Goal: Task Accomplishment & Management: Manage account settings

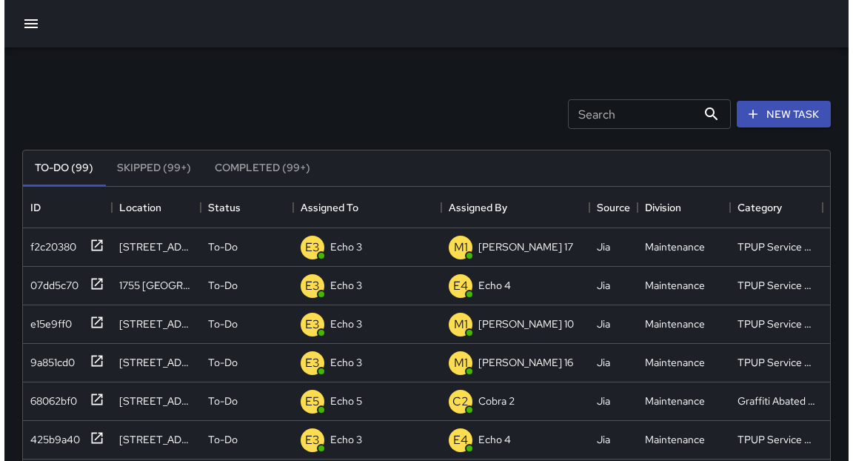
scroll to position [619, 799]
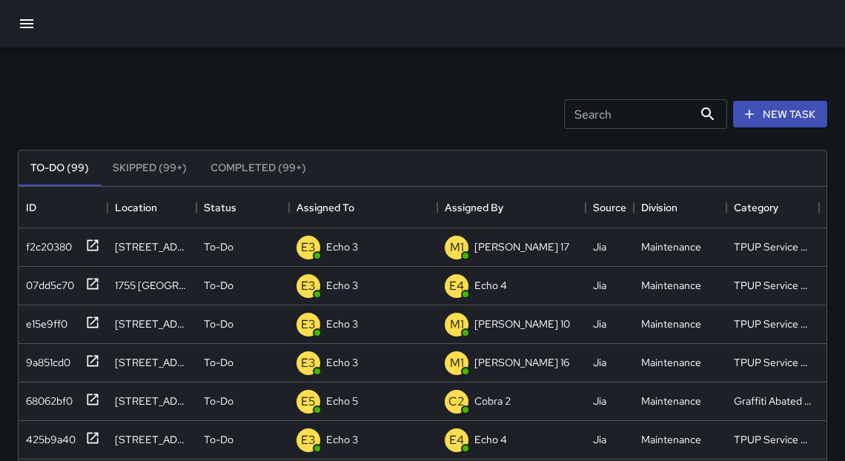
click at [18, 27] on icon "button" at bounding box center [27, 24] width 18 height 18
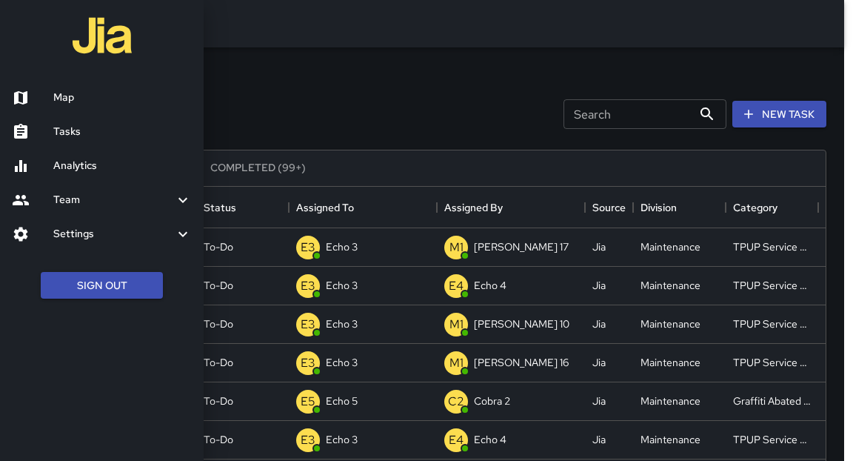
click at [76, 104] on h6 "Map" at bounding box center [122, 98] width 139 height 16
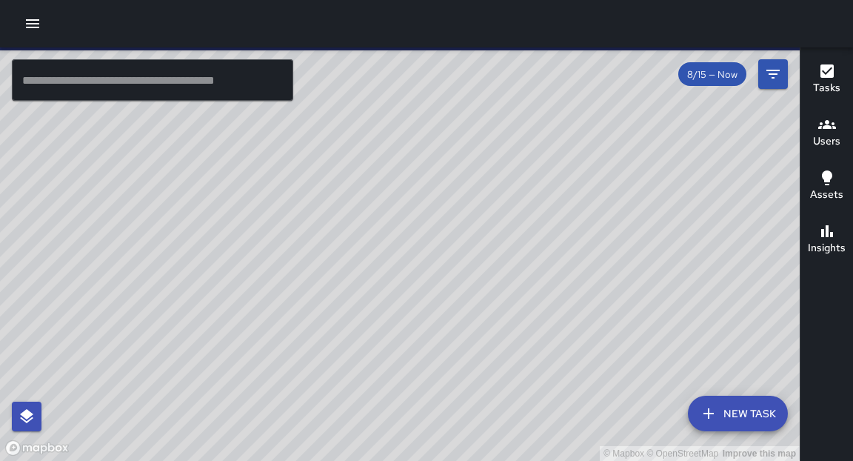
drag, startPoint x: 440, startPoint y: 193, endPoint x: 384, endPoint y: 239, distance: 71.6
click at [384, 239] on div "© Mapbox © OpenStreetMap Improve this map" at bounding box center [400, 253] width 800 height 413
drag, startPoint x: 469, startPoint y: 178, endPoint x: 325, endPoint y: 236, distance: 154.9
click at [243, 313] on div "© Mapbox © OpenStreetMap Improve this map" at bounding box center [400, 253] width 800 height 413
drag, startPoint x: 615, startPoint y: 189, endPoint x: 536, endPoint y: 242, distance: 94.9
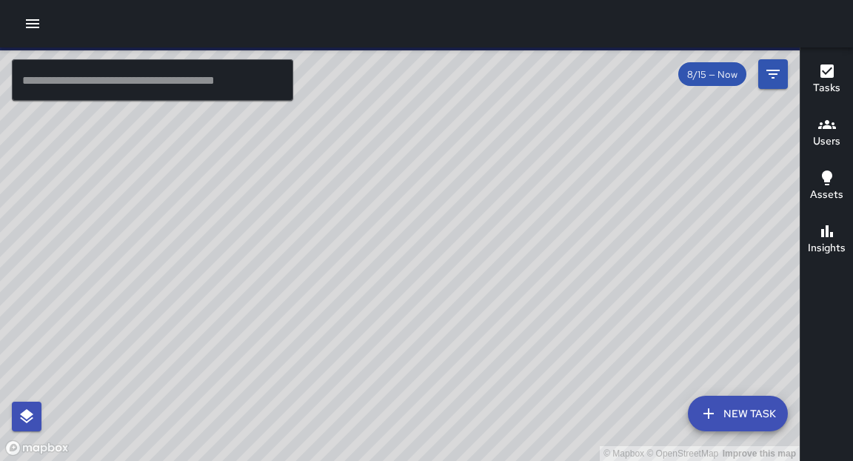
click at [536, 242] on div "© Mapbox © OpenStreetMap Improve this map" at bounding box center [400, 253] width 800 height 413
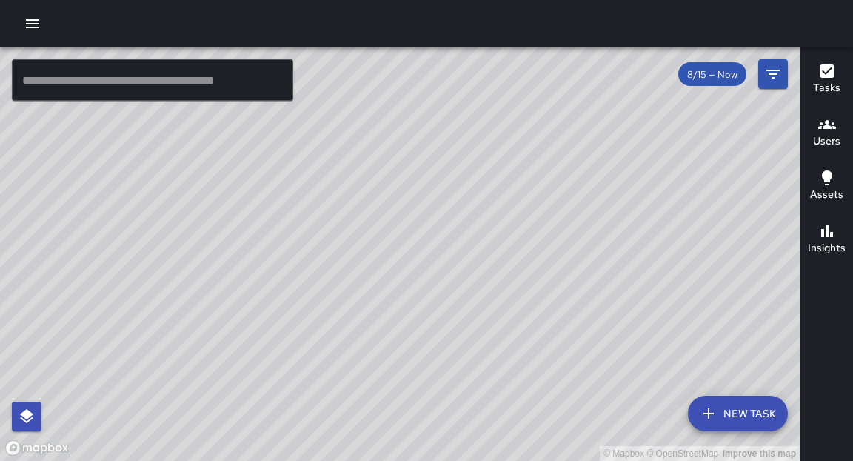
drag, startPoint x: 573, startPoint y: 85, endPoint x: 596, endPoint y: 147, distance: 65.4
click at [596, 147] on div "© Mapbox © OpenStreetMap Improve this map" at bounding box center [400, 253] width 800 height 413
click at [177, 81] on input "text" at bounding box center [153, 79] width 282 height 41
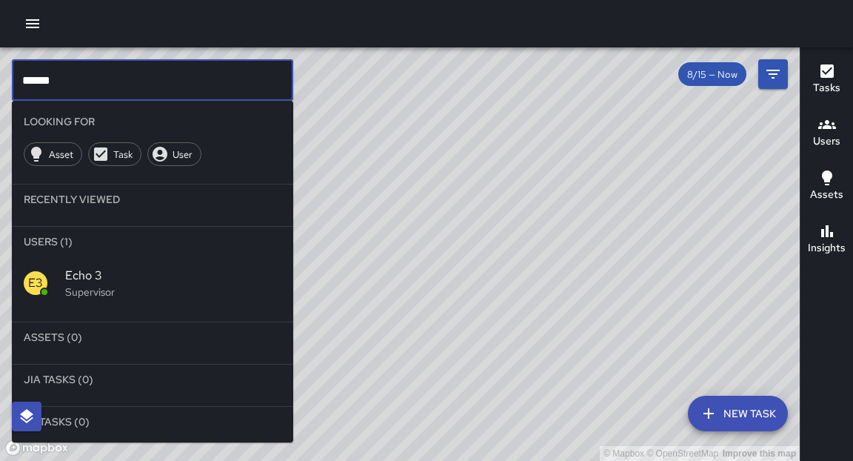
type input "******"
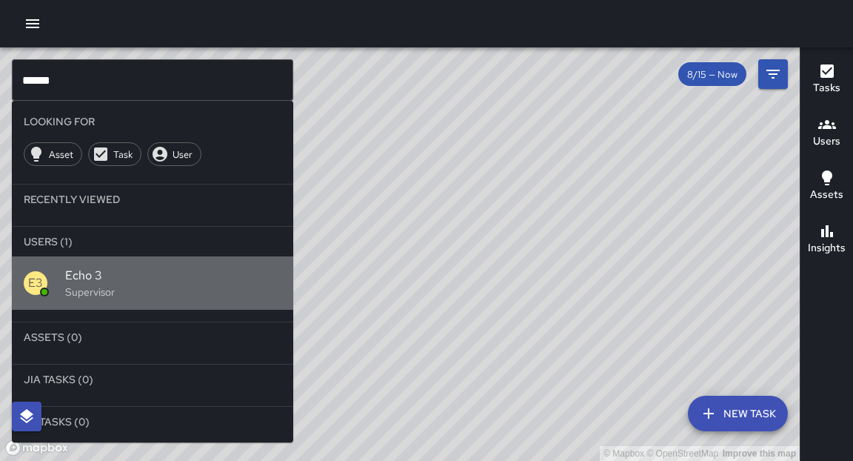
click at [112, 267] on span "Echo 3" at bounding box center [173, 276] width 216 height 18
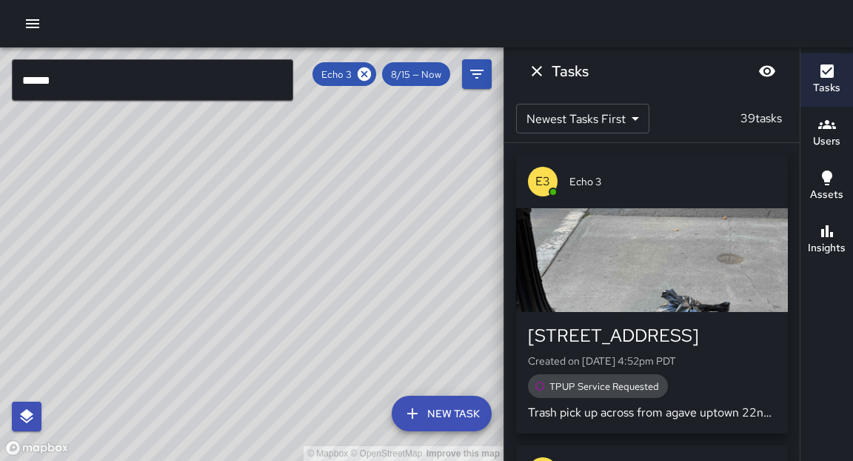
drag, startPoint x: 367, startPoint y: 292, endPoint x: 397, endPoint y: 265, distance: 40.4
click at [397, 265] on div "© Mapbox © OpenStreetMap Improve this map" at bounding box center [252, 253] width 504 height 413
drag, startPoint x: 293, startPoint y: 327, endPoint x: 396, endPoint y: 184, distance: 175.8
click at [396, 184] on div "© Mapbox © OpenStreetMap Improve this map" at bounding box center [252, 253] width 504 height 413
drag, startPoint x: 290, startPoint y: 351, endPoint x: 358, endPoint y: 192, distance: 173.0
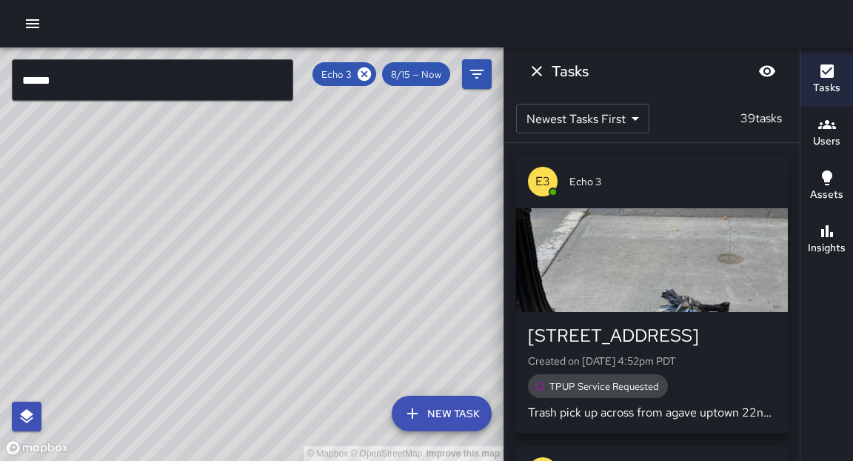
click at [358, 192] on div "© Mapbox © OpenStreetMap Improve this map" at bounding box center [252, 253] width 504 height 413
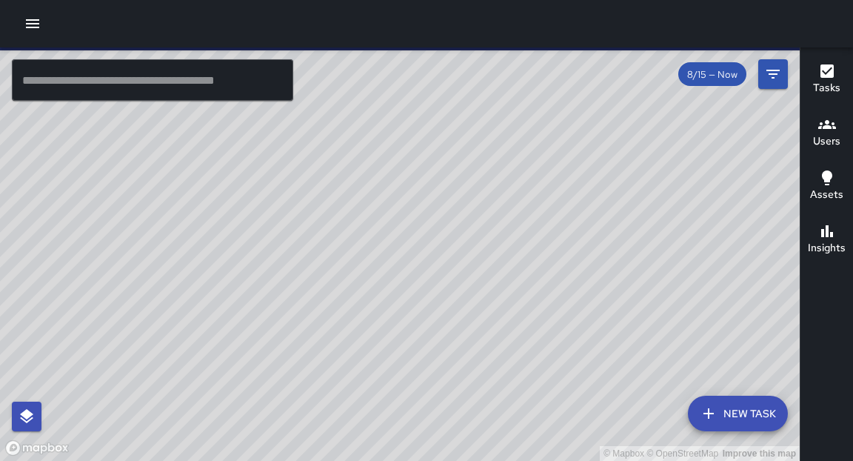
click at [32, 26] on icon "button" at bounding box center [33, 24] width 18 height 18
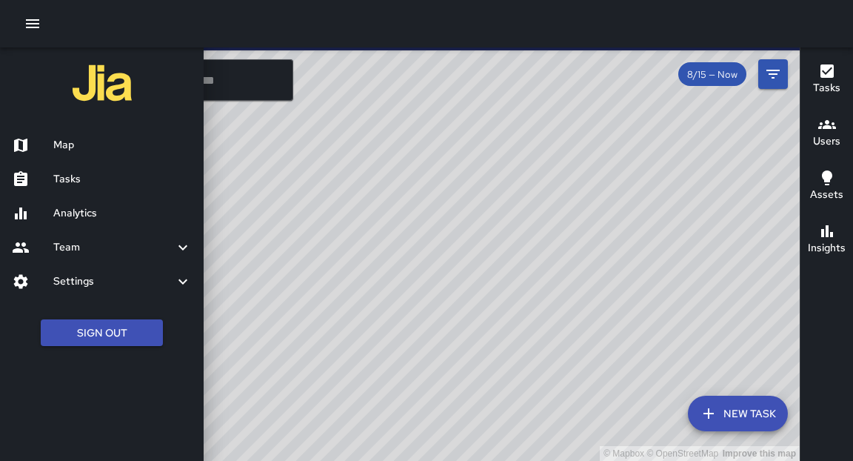
click at [74, 178] on h6 "Tasks" at bounding box center [122, 179] width 139 height 16
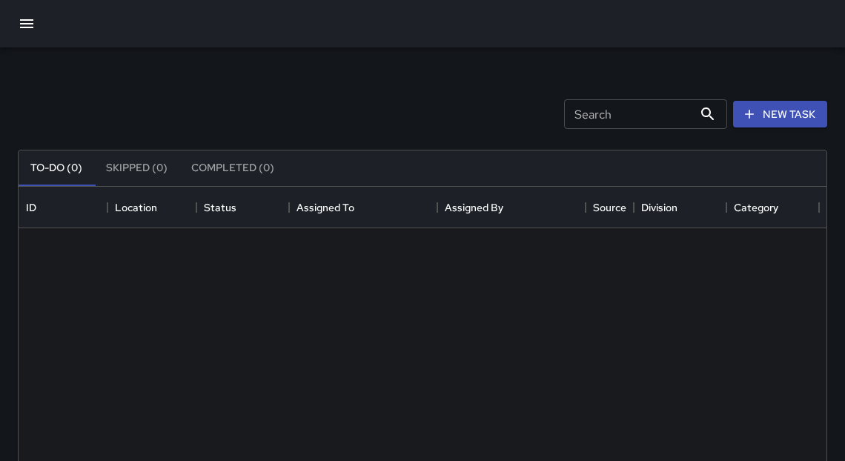
scroll to position [619, 799]
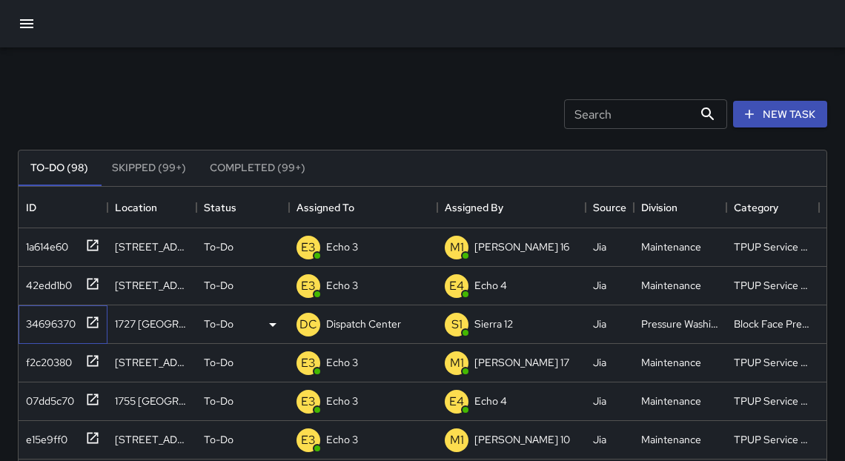
click at [93, 325] on icon at bounding box center [92, 322] width 15 height 15
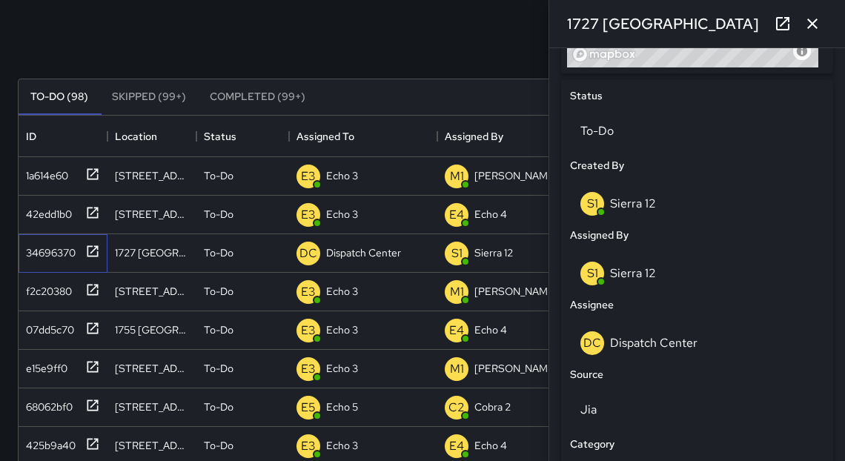
scroll to position [679, 0]
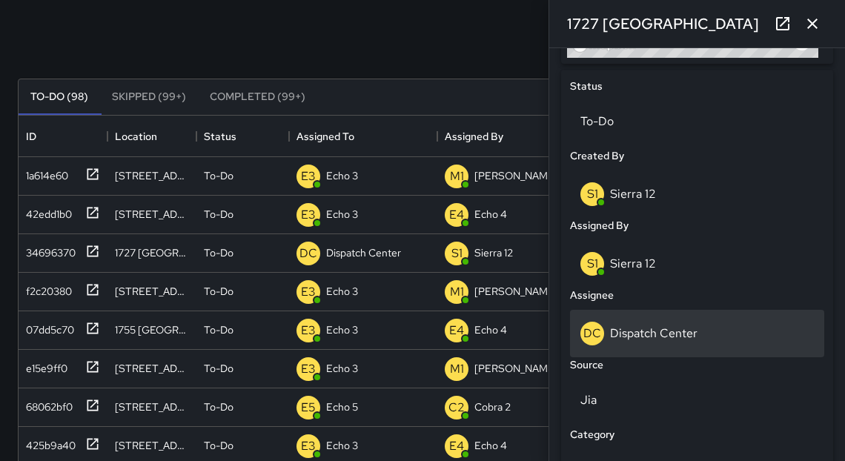
click at [658, 337] on p "Dispatch Center" at bounding box center [653, 333] width 87 height 16
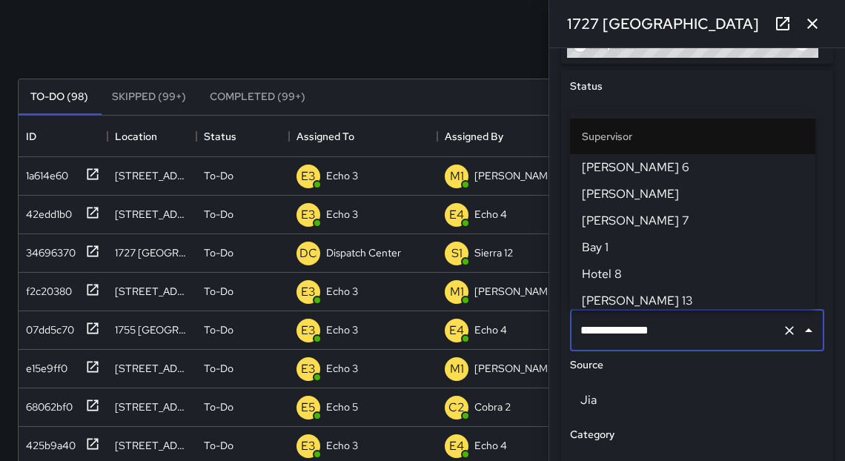
scroll to position [1605, 0]
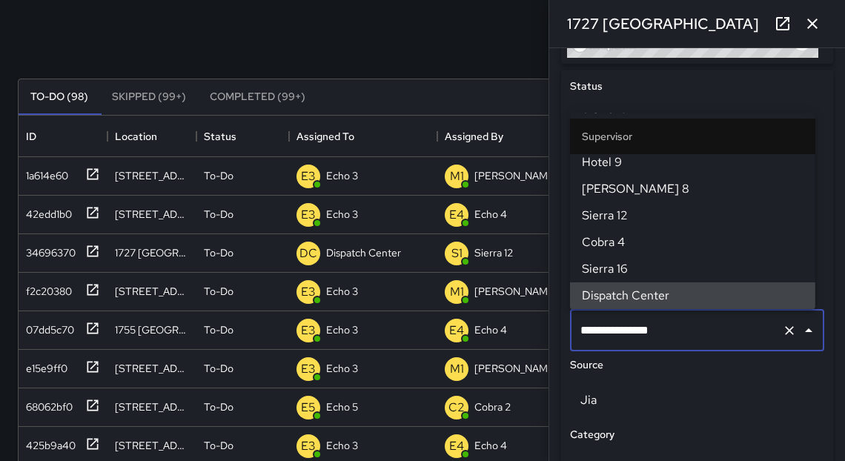
click at [658, 337] on input "**********" at bounding box center [675, 330] width 199 height 28
click at [658, 336] on input "**********" at bounding box center [675, 330] width 199 height 28
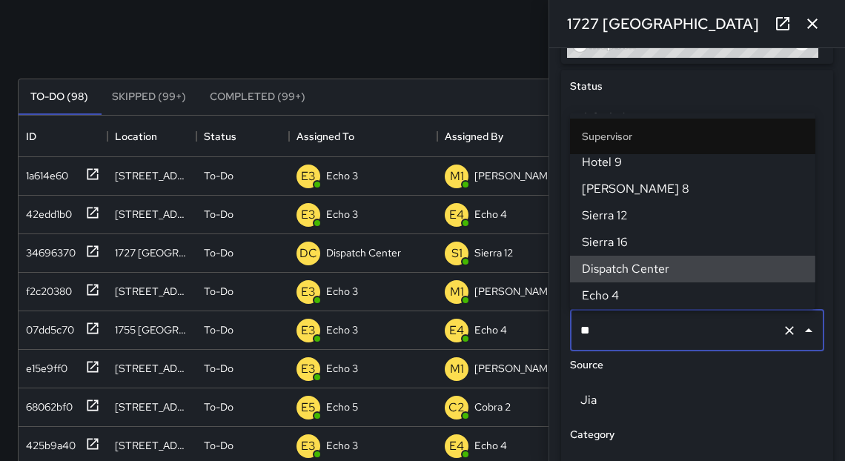
scroll to position [0, 0]
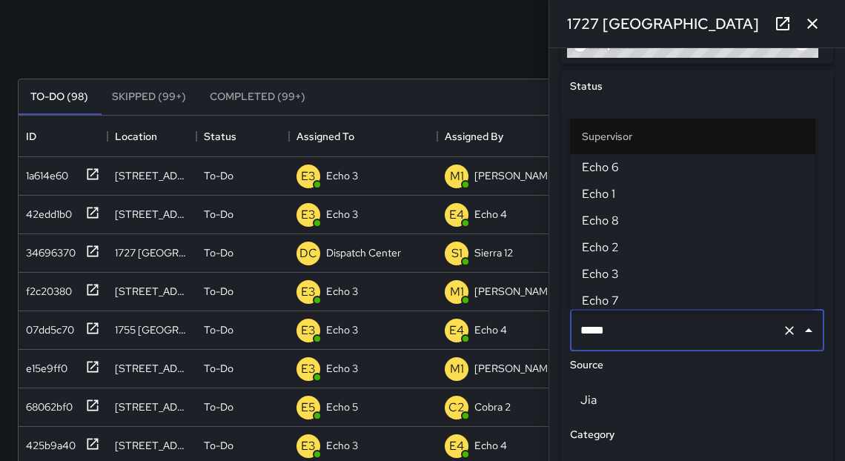
type input "******"
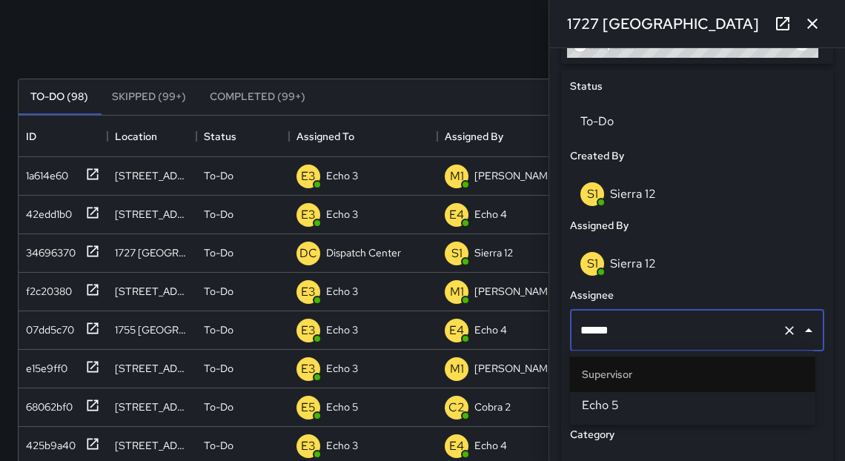
click at [619, 409] on span "Echo 5" at bounding box center [693, 405] width 222 height 18
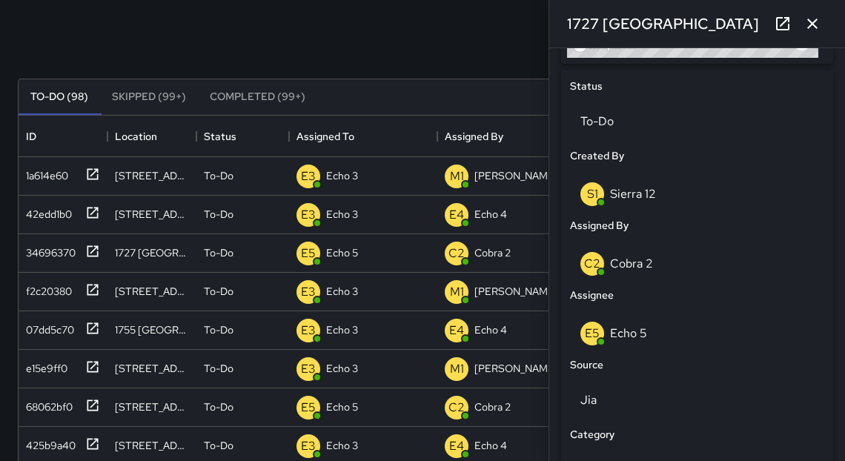
click at [811, 25] on icon "button" at bounding box center [812, 24] width 18 height 18
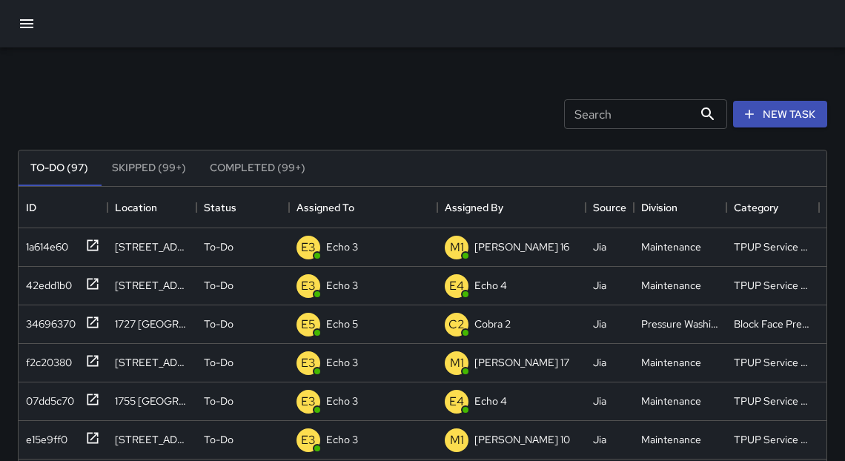
click at [23, 25] on icon "button" at bounding box center [27, 24] width 18 height 18
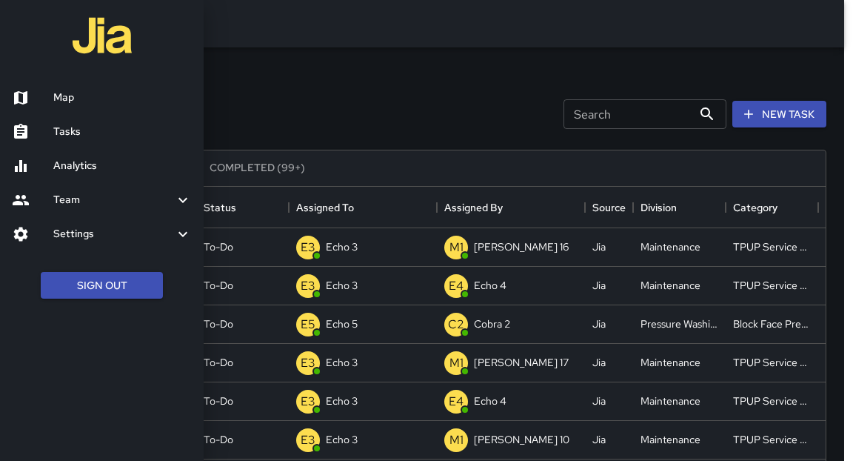
click at [84, 132] on h6 "Tasks" at bounding box center [122, 132] width 139 height 16
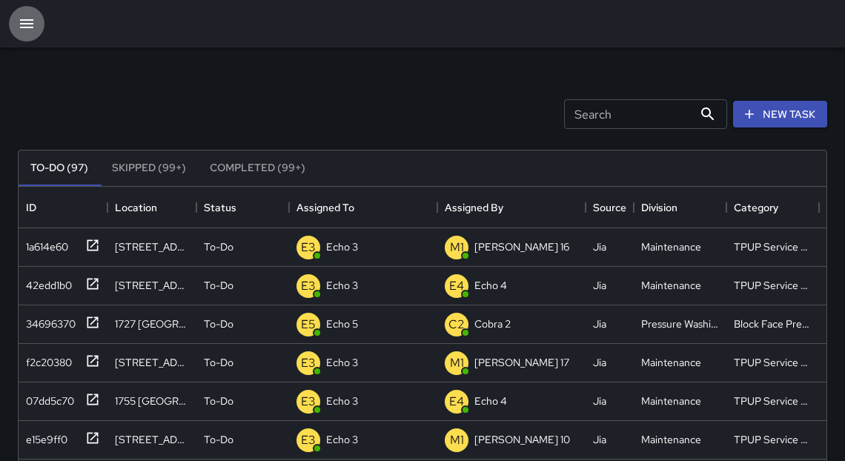
click at [21, 19] on icon "button" at bounding box center [26, 23] width 13 height 9
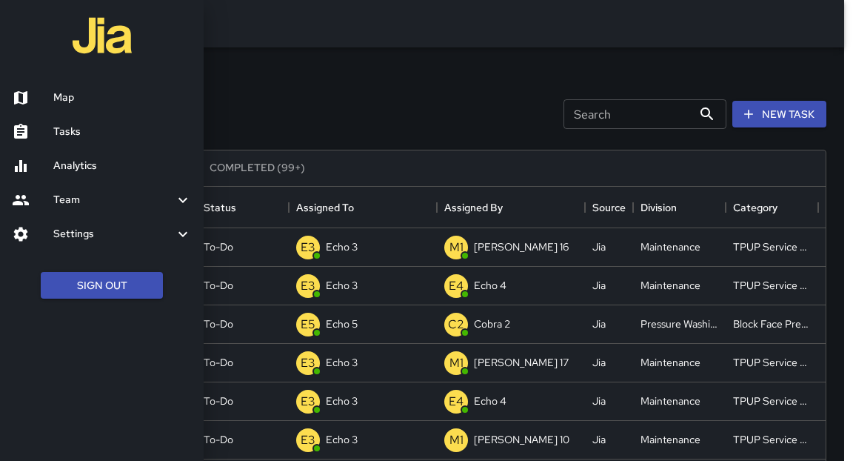
drag, startPoint x: 92, startPoint y: 175, endPoint x: 112, endPoint y: 167, distance: 21.6
click at [91, 175] on link "Analytics" at bounding box center [102, 166] width 204 height 34
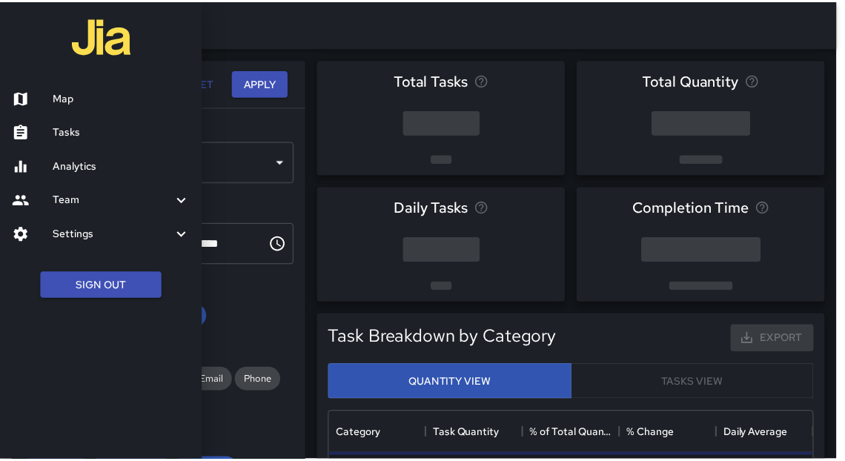
scroll to position [434, 480]
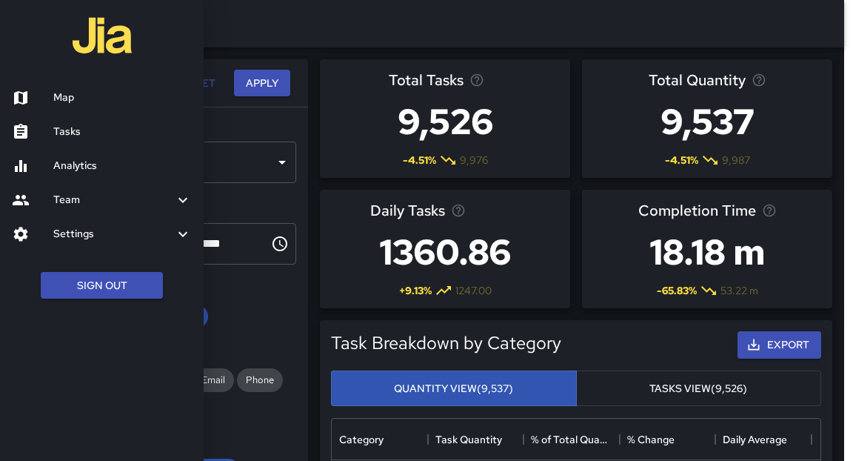
click at [333, 34] on div at bounding box center [426, 230] width 853 height 461
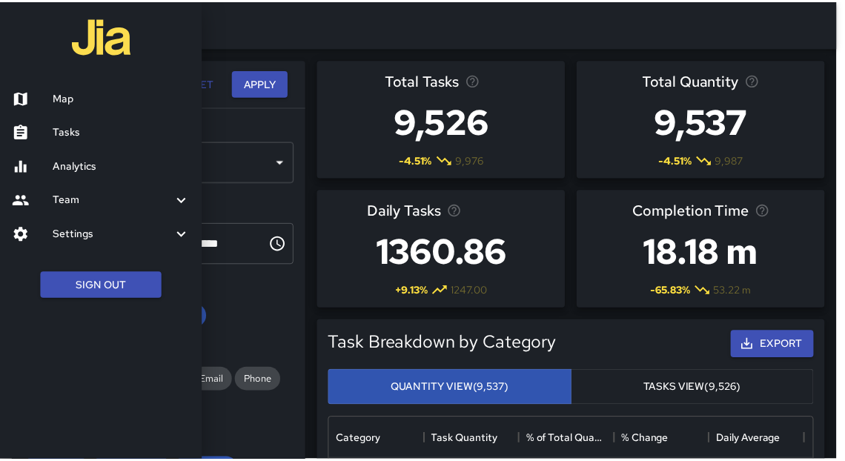
scroll to position [9, 9]
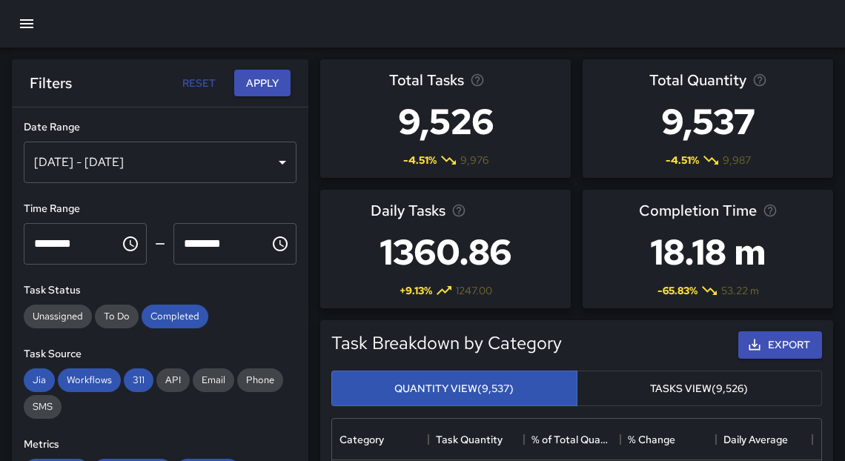
click at [35, 16] on icon "button" at bounding box center [27, 24] width 18 height 18
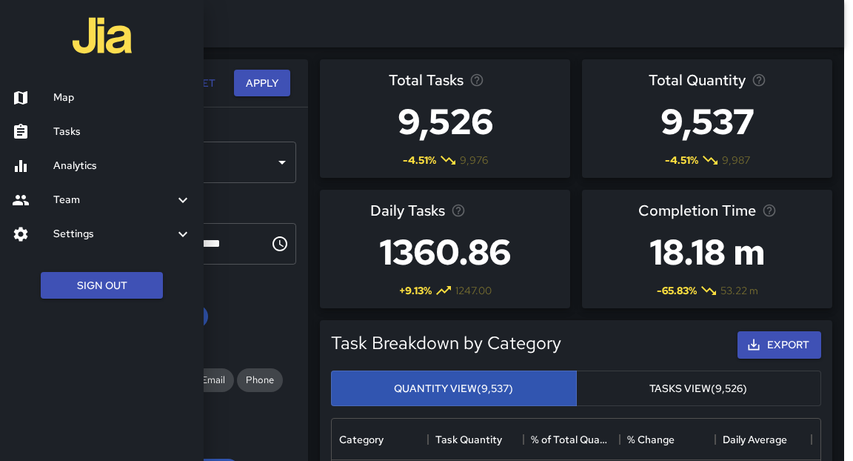
click at [96, 160] on h6 "Analytics" at bounding box center [122, 166] width 139 height 16
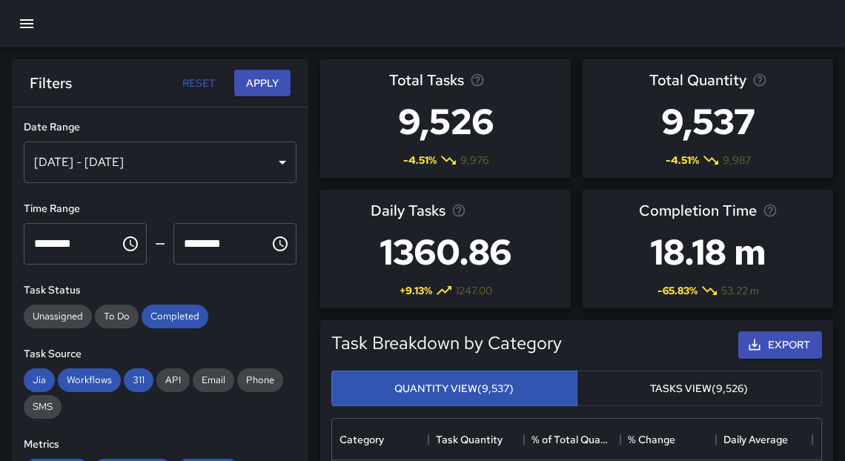
click at [213, 173] on div "Aug 09, 2025 - Aug 15, 2025" at bounding box center [160, 161] width 273 height 41
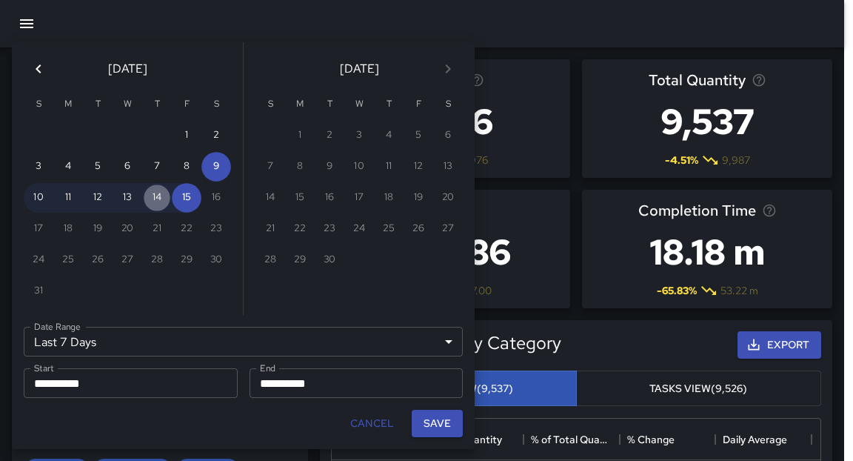
click at [153, 202] on button "14" at bounding box center [157, 198] width 30 height 30
type input "******"
type input "**********"
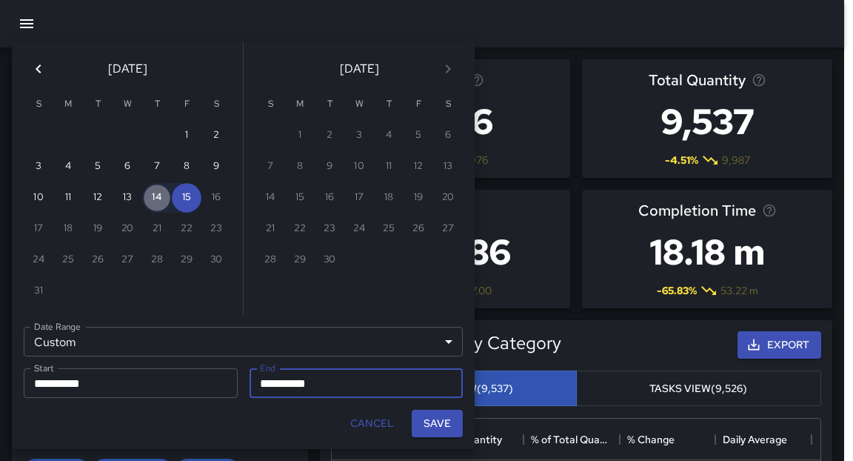
click at [153, 202] on button "14" at bounding box center [157, 198] width 30 height 30
type input "**********"
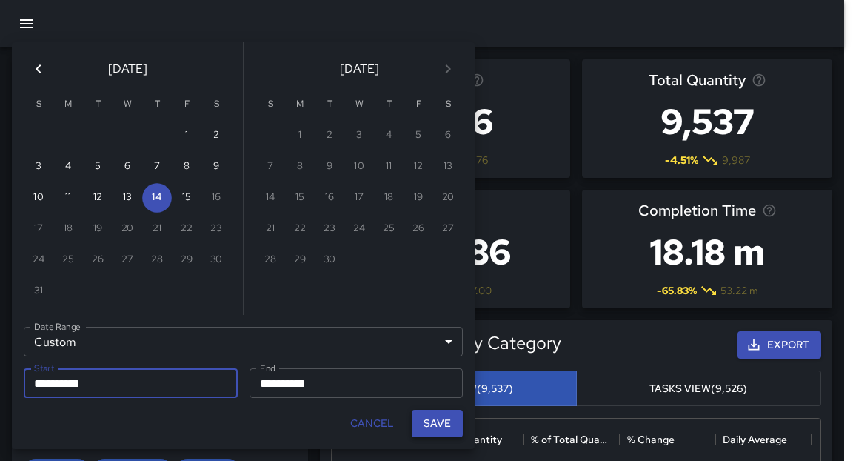
click at [441, 428] on button "Save" at bounding box center [437, 423] width 51 height 27
type input "**********"
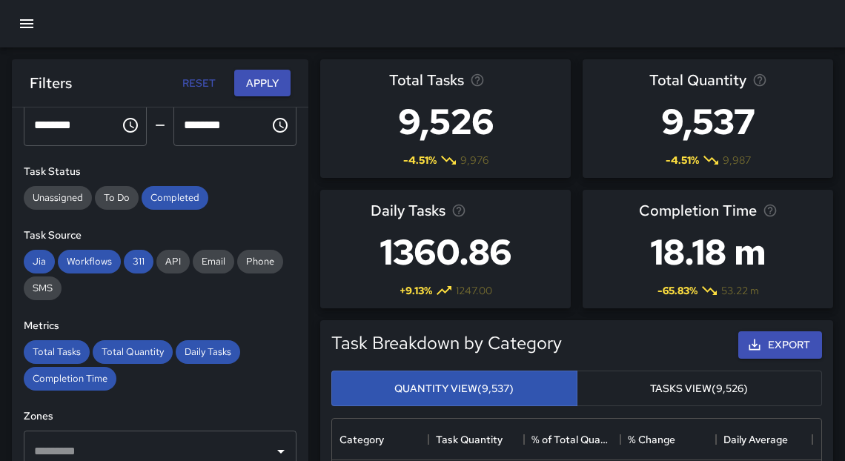
scroll to position [48, 0]
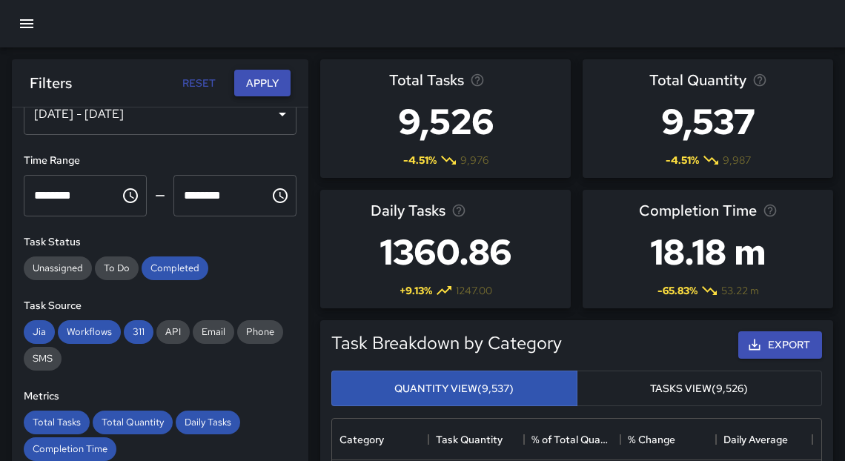
click at [259, 92] on button "Apply" at bounding box center [262, 83] width 56 height 27
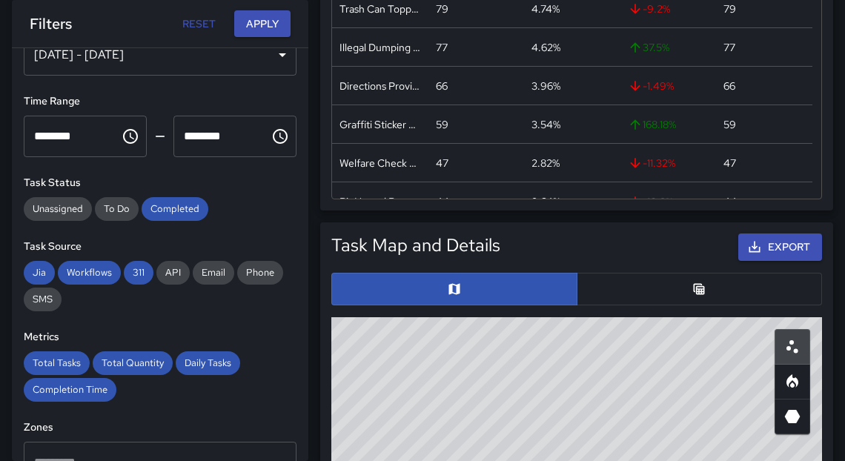
scroll to position [712, 0]
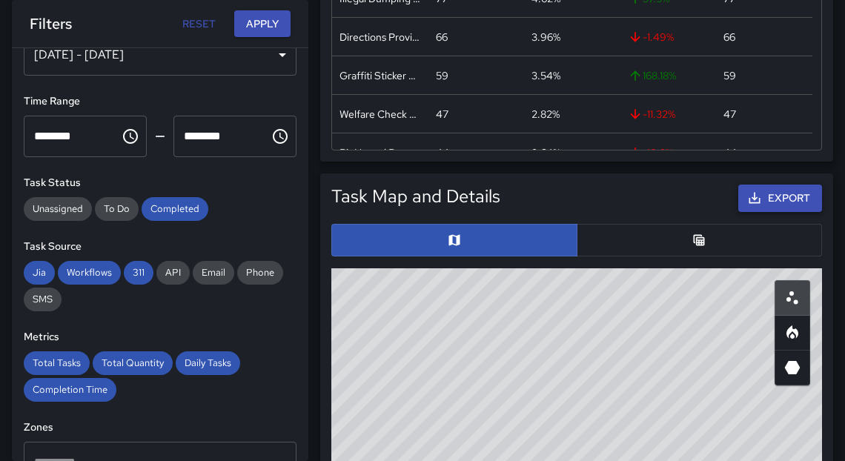
click at [762, 202] on button "Export" at bounding box center [780, 197] width 84 height 27
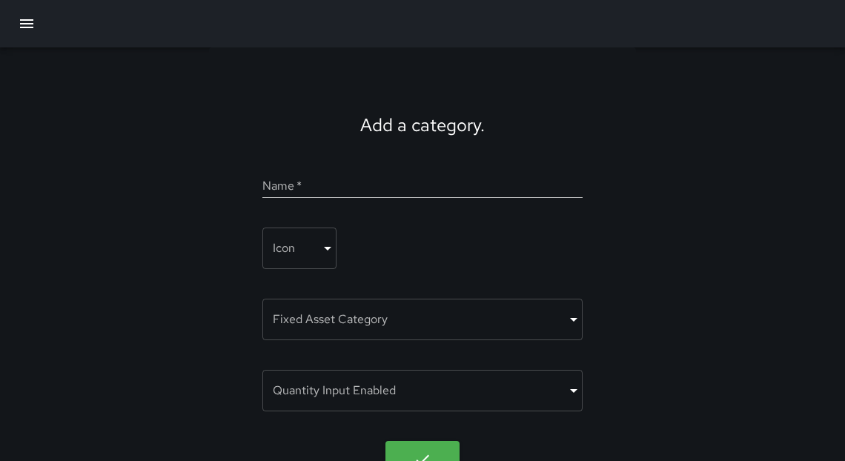
click at [30, 29] on icon "button" at bounding box center [27, 24] width 18 height 18
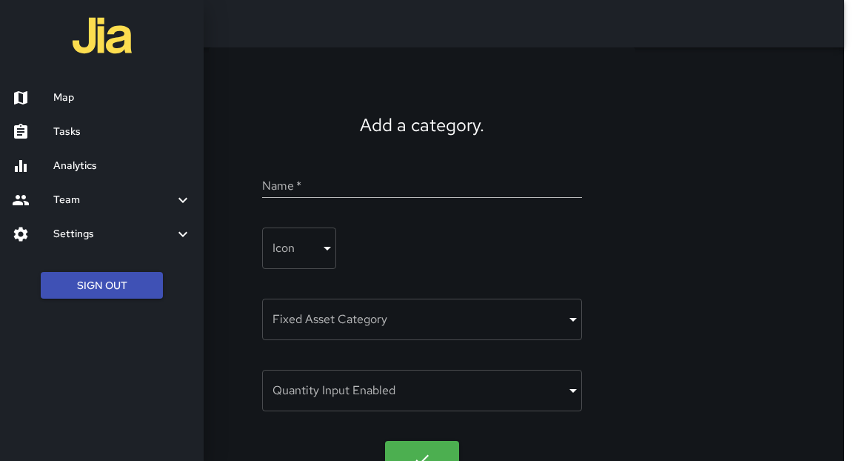
click at [85, 131] on h6 "Tasks" at bounding box center [122, 132] width 139 height 16
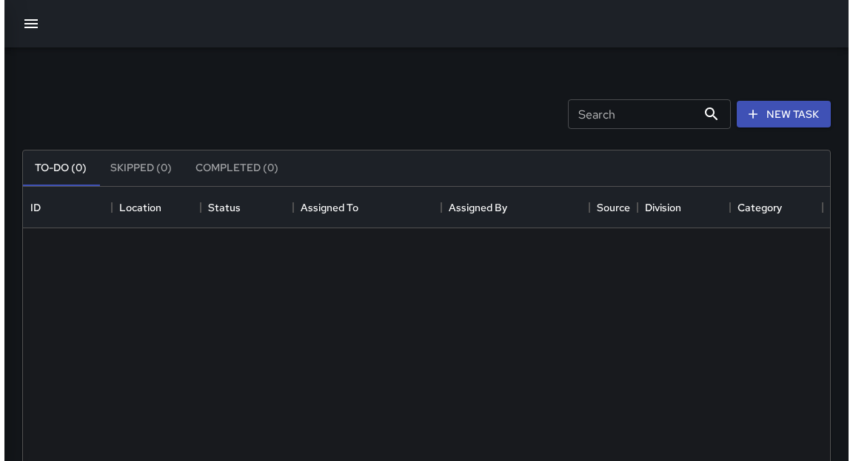
scroll to position [619, 799]
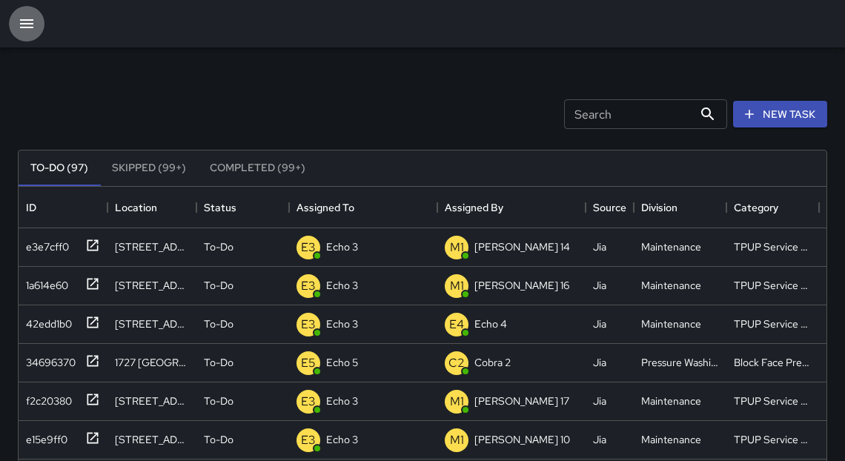
click at [37, 28] on button "button" at bounding box center [27, 24] width 36 height 36
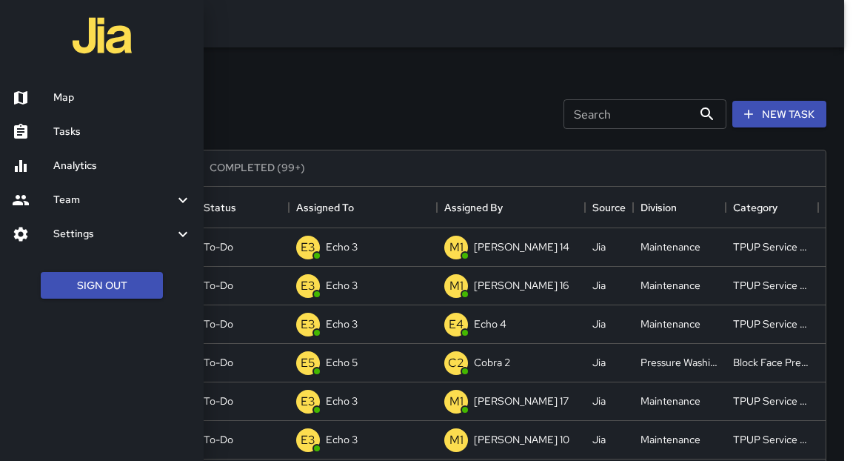
click at [83, 107] on link "Map" at bounding box center [102, 98] width 204 height 34
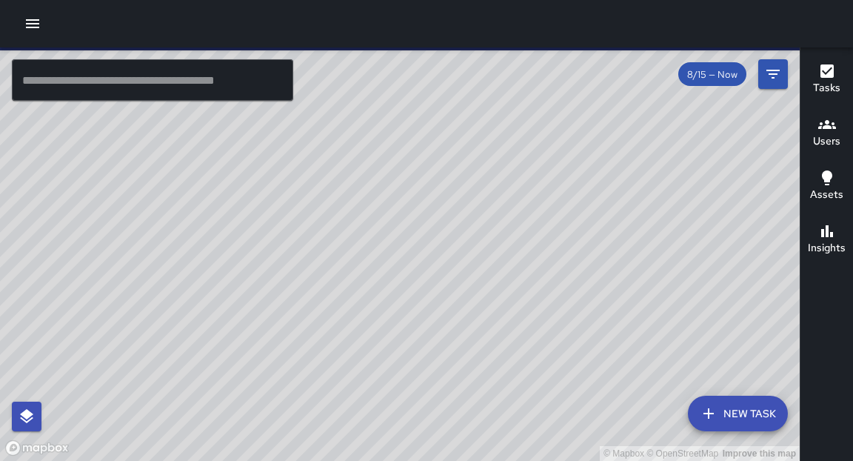
drag, startPoint x: 402, startPoint y: 364, endPoint x: 498, endPoint y: 261, distance: 140.5
click at [509, 260] on div "© Mapbox © OpenStreetMap Improve this map" at bounding box center [400, 253] width 800 height 413
drag, startPoint x: 531, startPoint y: 156, endPoint x: 513, endPoint y: 242, distance: 88.6
click at [513, 242] on div "© Mapbox © OpenStreetMap Improve this map" at bounding box center [400, 253] width 800 height 413
drag, startPoint x: 396, startPoint y: 359, endPoint x: 519, endPoint y: 160, distance: 233.5
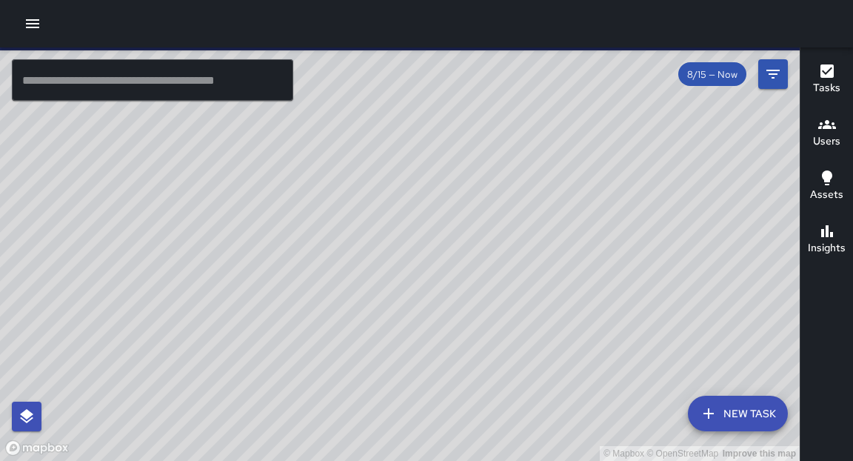
click at [519, 160] on div "© Mapbox © OpenStreetMap Improve this map" at bounding box center [400, 253] width 800 height 413
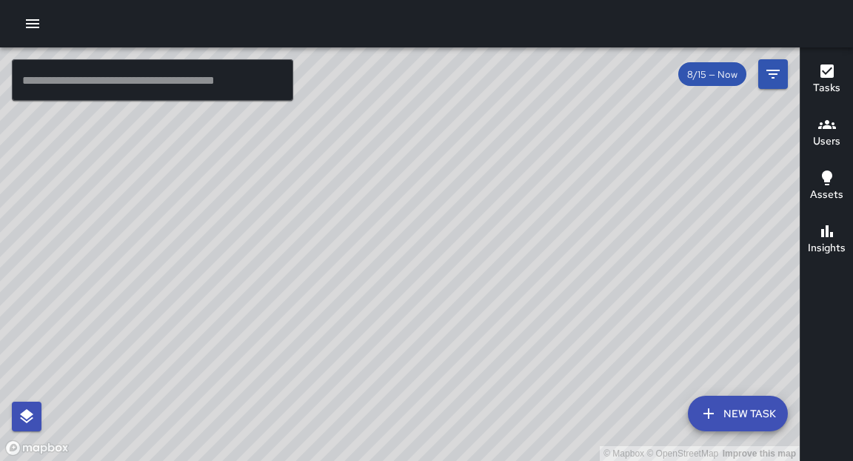
drag, startPoint x: 468, startPoint y: 374, endPoint x: 561, endPoint y: 157, distance: 236.0
click at [561, 157] on div "© Mapbox © OpenStreetMap Improve this map" at bounding box center [400, 253] width 800 height 413
drag, startPoint x: 356, startPoint y: 356, endPoint x: 461, endPoint y: 204, distance: 184.7
click at [462, 192] on div "© Mapbox © OpenStreetMap Improve this map" at bounding box center [400, 253] width 800 height 413
drag, startPoint x: 442, startPoint y: 174, endPoint x: 413, endPoint y: 276, distance: 105.5
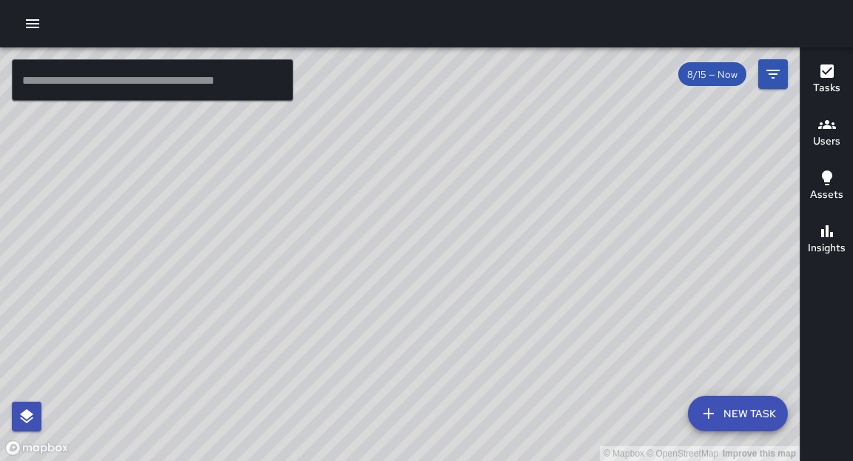
click at [354, 402] on div "© Mapbox © OpenStreetMap Improve this map" at bounding box center [400, 253] width 800 height 413
drag, startPoint x: 497, startPoint y: 154, endPoint x: 483, endPoint y: 203, distance: 50.9
click at [482, 201] on div "© Mapbox © OpenStreetMap Improve this map" at bounding box center [400, 253] width 800 height 413
drag, startPoint x: 513, startPoint y: 107, endPoint x: 477, endPoint y: 317, distance: 213.5
click at [477, 317] on div "© Mapbox © OpenStreetMap Improve this map" at bounding box center [400, 253] width 800 height 413
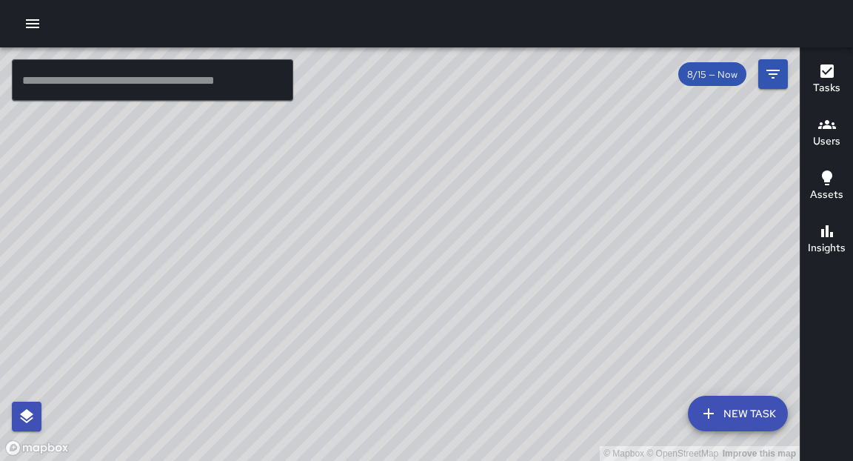
click at [593, 274] on div "© Mapbox © OpenStreetMap Improve this map" at bounding box center [400, 253] width 800 height 413
drag, startPoint x: 326, startPoint y: 245, endPoint x: 300, endPoint y: 261, distance: 30.2
click at [299, 257] on div "© Mapbox © OpenStreetMap Improve this map" at bounding box center [400, 253] width 800 height 413
drag, startPoint x: 538, startPoint y: 161, endPoint x: 525, endPoint y: 185, distance: 26.8
click at [525, 185] on div "© Mapbox © OpenStreetMap Improve this map" at bounding box center [400, 253] width 800 height 413
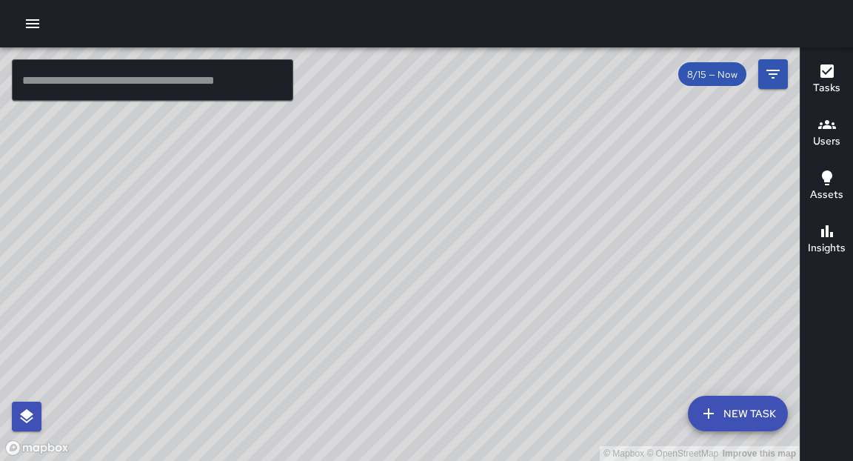
drag, startPoint x: 524, startPoint y: 147, endPoint x: 563, endPoint y: 210, distance: 73.6
click at [563, 210] on div "© Mapbox © OpenStreetMap Improve this map" at bounding box center [400, 253] width 800 height 413
click at [176, 90] on input "text" at bounding box center [153, 79] width 282 height 41
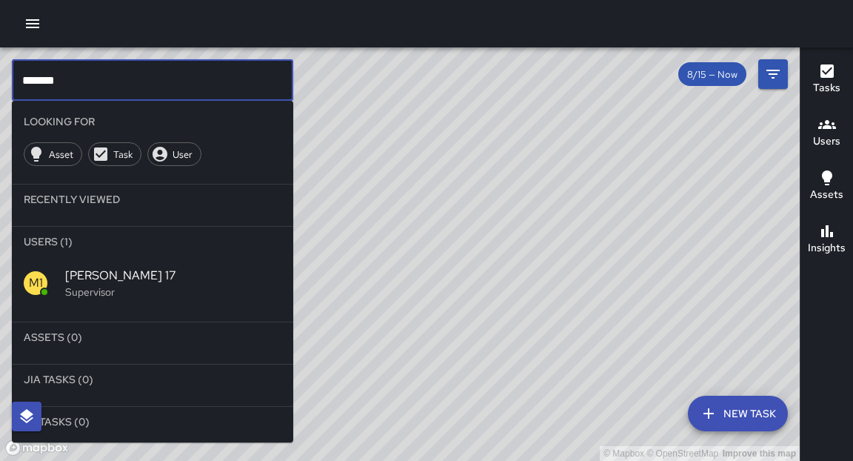
type input "*******"
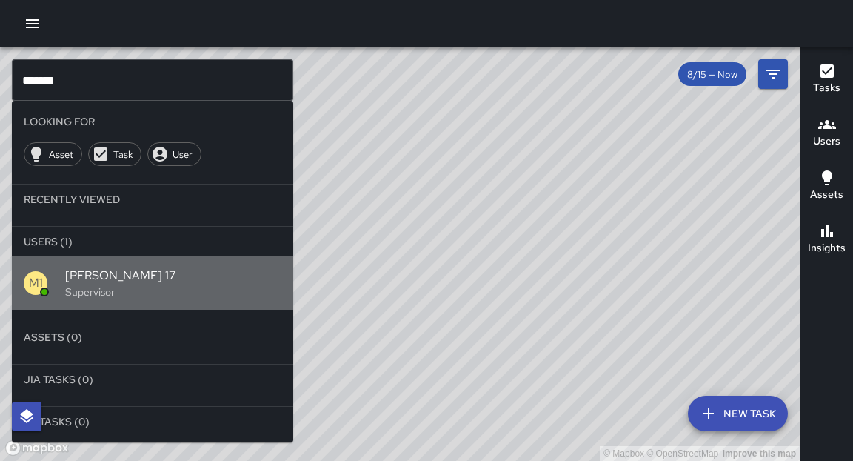
click at [81, 291] on p "Supervisor" at bounding box center [173, 291] width 216 height 15
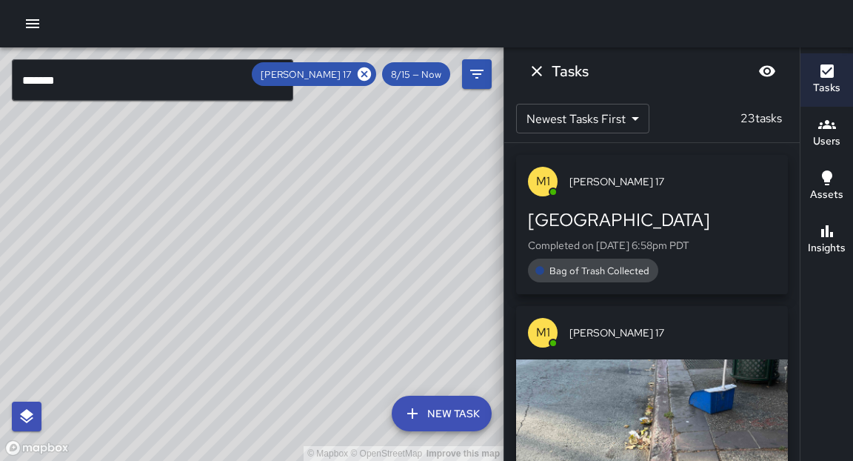
drag, startPoint x: 395, startPoint y: 276, endPoint x: 407, endPoint y: 250, distance: 28.8
click at [407, 250] on div "© Mapbox © OpenStreetMap Improve this map" at bounding box center [252, 253] width 504 height 413
click at [538, 76] on icon "Dismiss" at bounding box center [537, 71] width 18 height 18
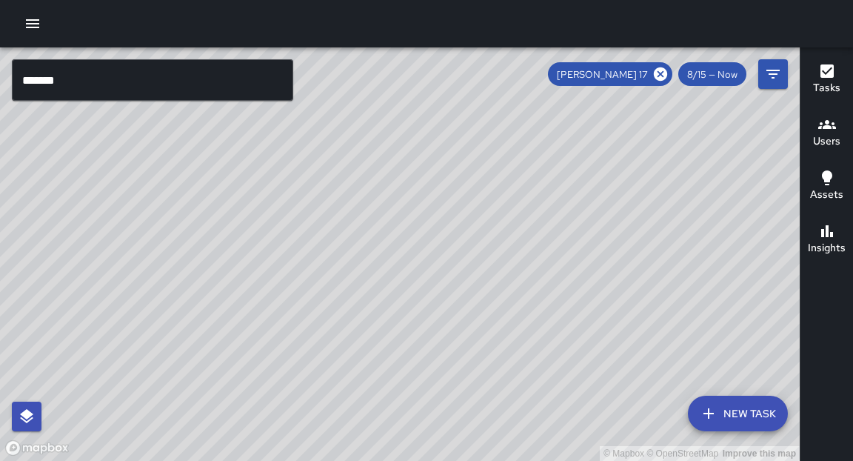
click at [660, 75] on icon at bounding box center [661, 74] width 16 height 16
click at [36, 23] on icon "button" at bounding box center [32, 23] width 13 height 9
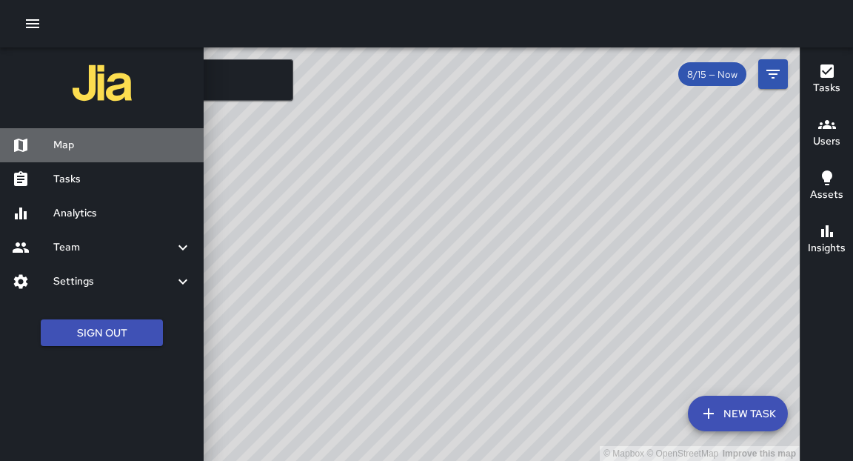
click at [81, 141] on h6 "Map" at bounding box center [122, 145] width 139 height 16
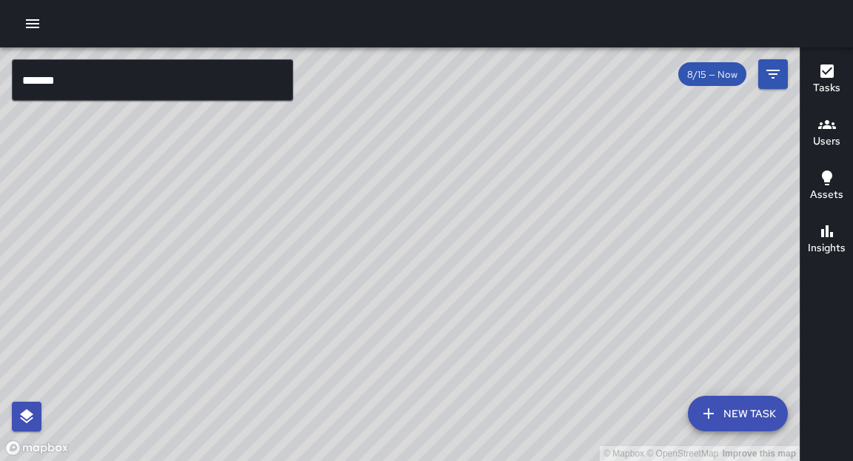
drag, startPoint x: 573, startPoint y: 307, endPoint x: 564, endPoint y: 244, distance: 63.0
click at [573, 258] on div "© Mapbox © OpenStreetMap Improve this map" at bounding box center [400, 253] width 800 height 413
click at [34, 25] on icon "button" at bounding box center [33, 24] width 18 height 18
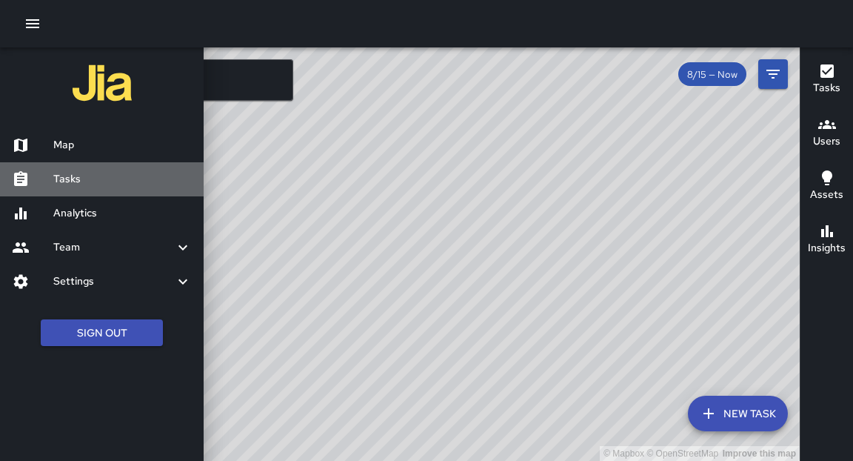
click at [75, 184] on h6 "Tasks" at bounding box center [122, 179] width 139 height 16
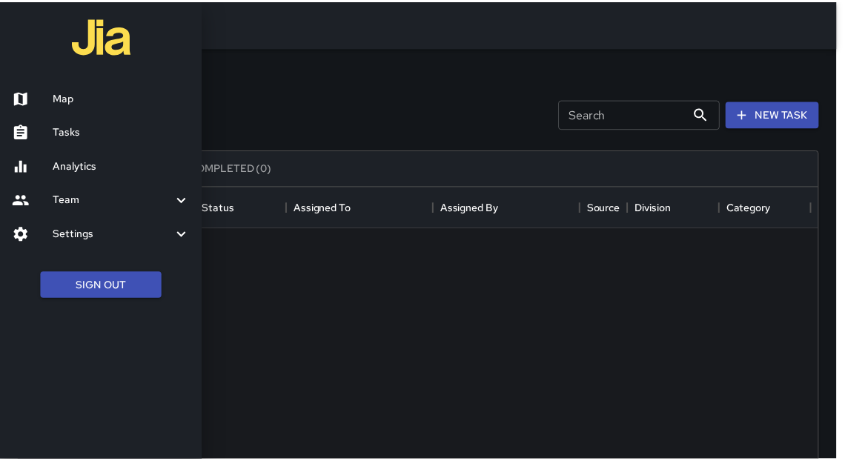
scroll to position [619, 799]
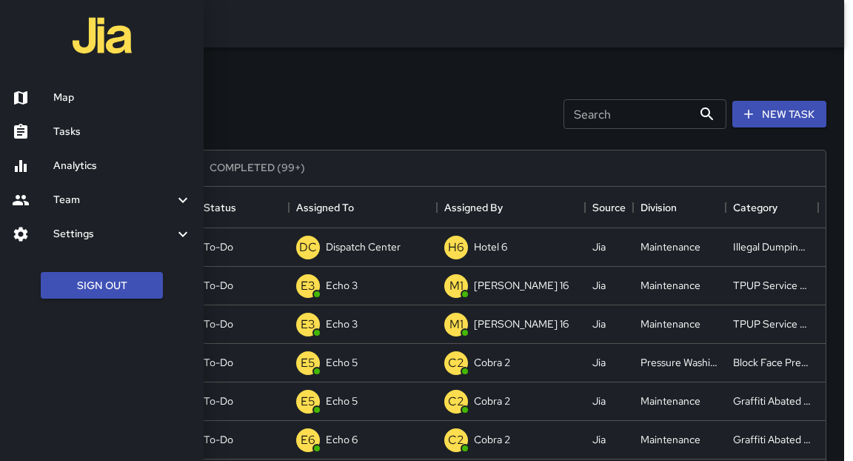
click at [408, 92] on div at bounding box center [426, 230] width 853 height 461
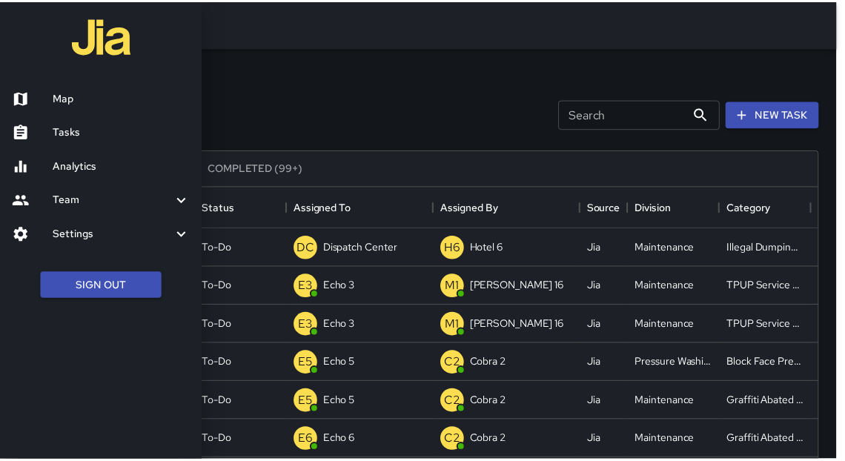
scroll to position [9, 9]
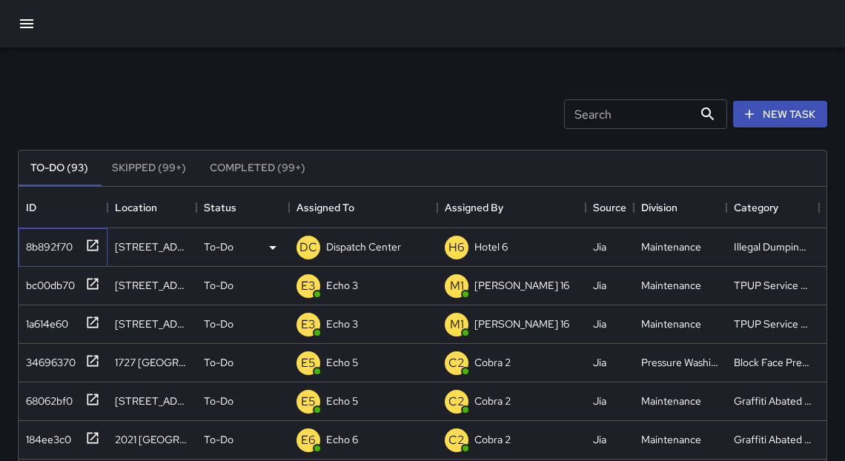
click at [89, 248] on icon at bounding box center [92, 245] width 15 height 15
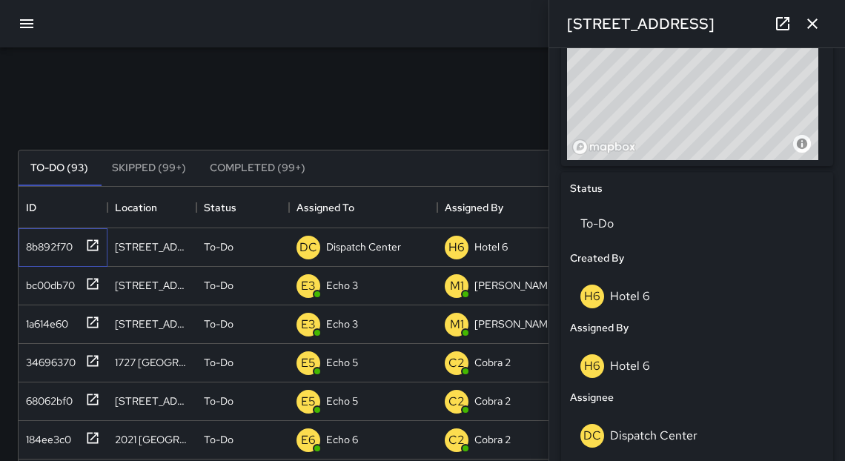
scroll to position [542, 0]
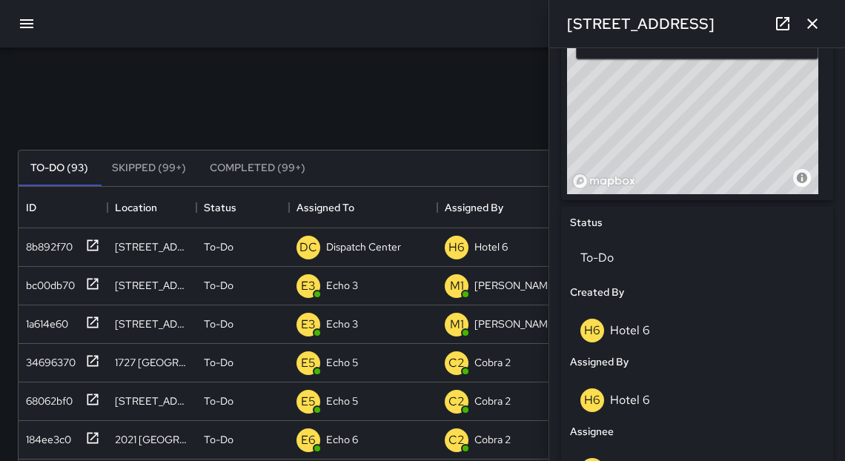
click at [814, 24] on icon "button" at bounding box center [812, 24] width 18 height 18
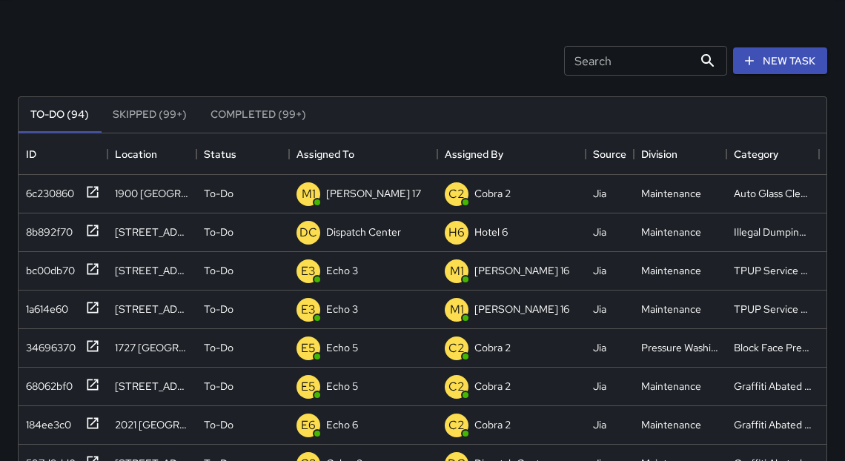
scroll to position [9, 9]
click at [87, 231] on icon at bounding box center [92, 229] width 11 height 11
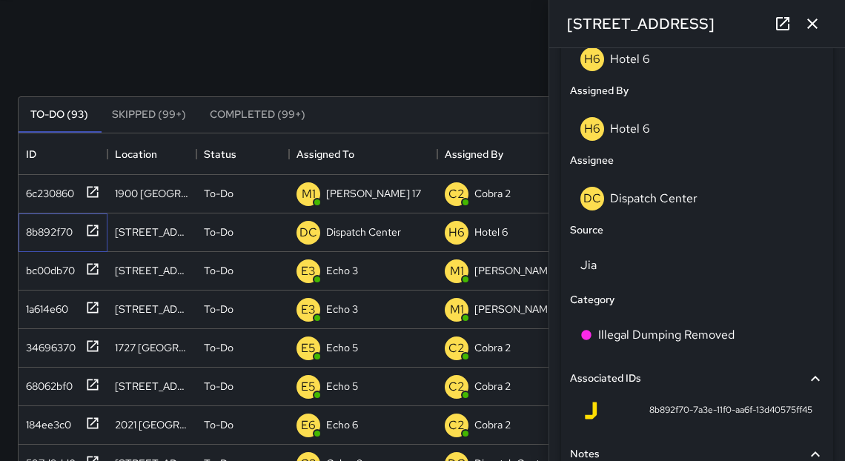
scroll to position [815, 0]
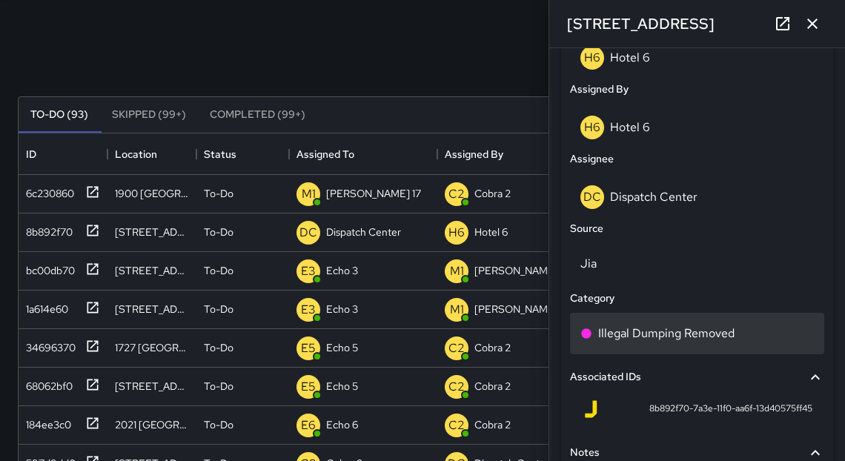
click at [713, 327] on p "Illegal Dumping Removed" at bounding box center [666, 333] width 136 height 18
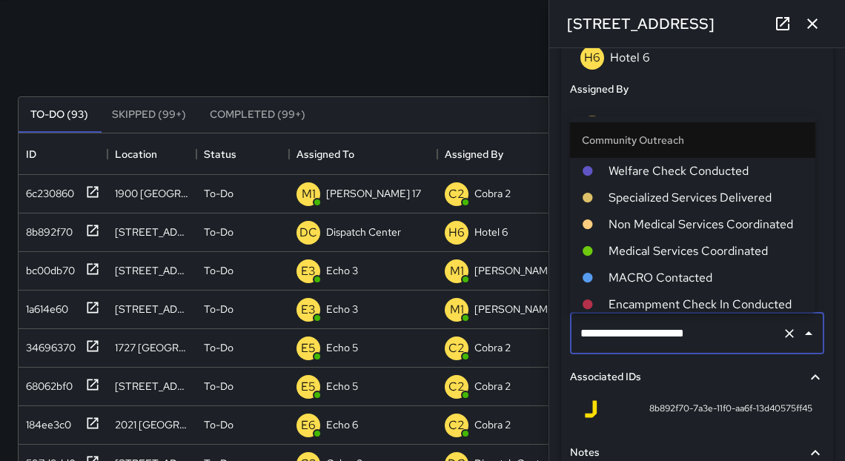
scroll to position [983, 0]
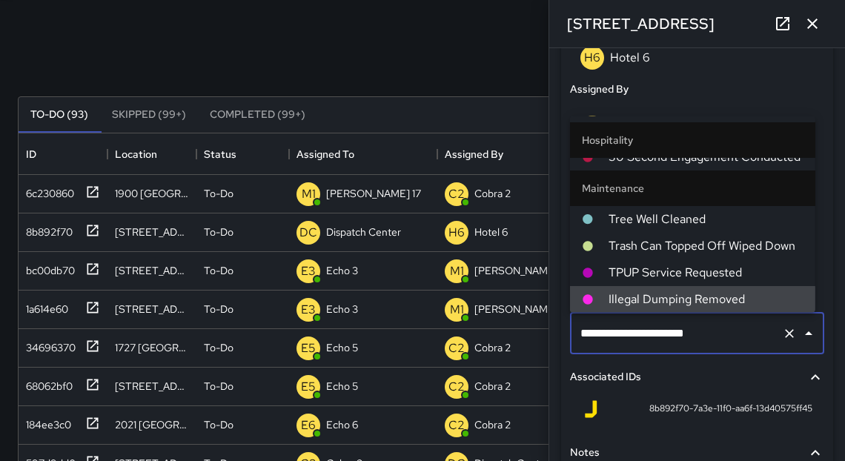
drag, startPoint x: 729, startPoint y: 336, endPoint x: 568, endPoint y: 321, distance: 161.5
click at [567, 321] on div "**********" at bounding box center [697, 333] width 260 height 47
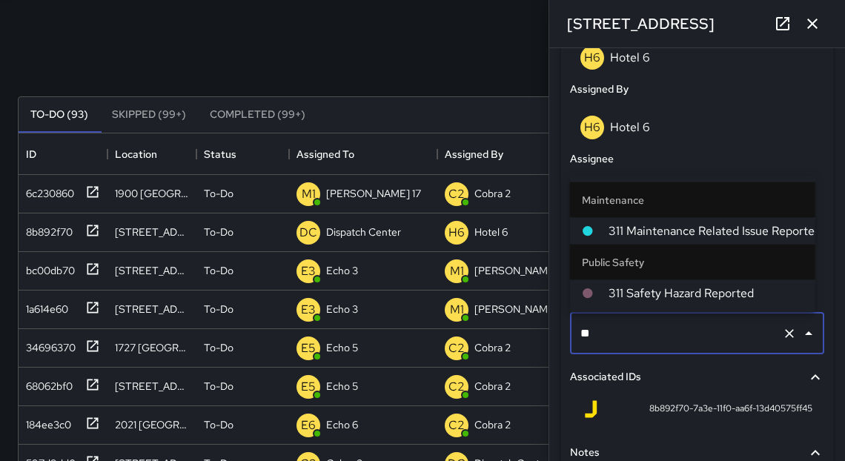
type input "***"
click at [630, 293] on span "311 Safety Hazard Reported" at bounding box center [705, 293] width 195 height 18
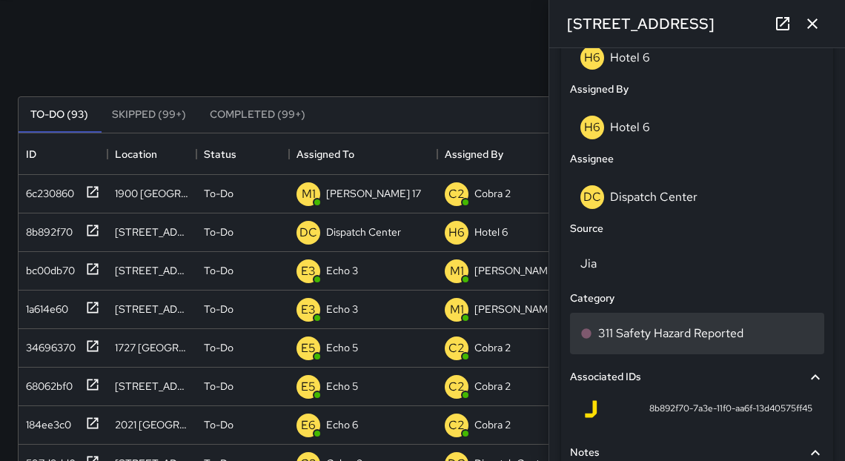
click at [695, 338] on p "311 Safety Hazard Reported" at bounding box center [670, 333] width 145 height 18
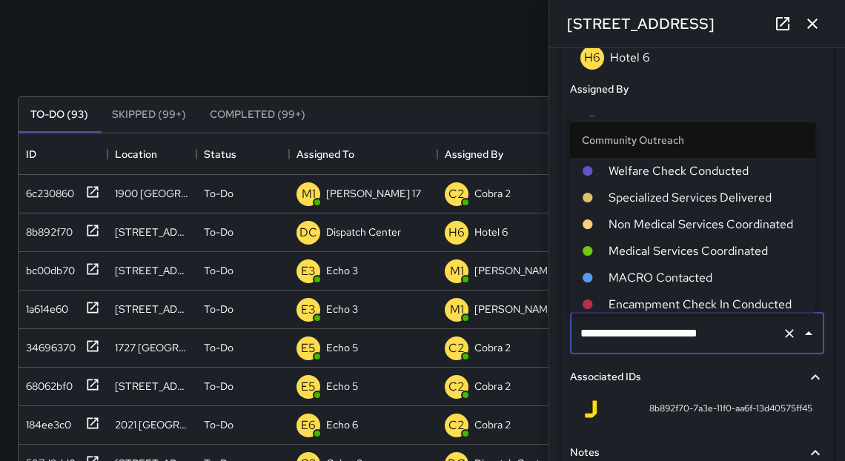
scroll to position [1561, 0]
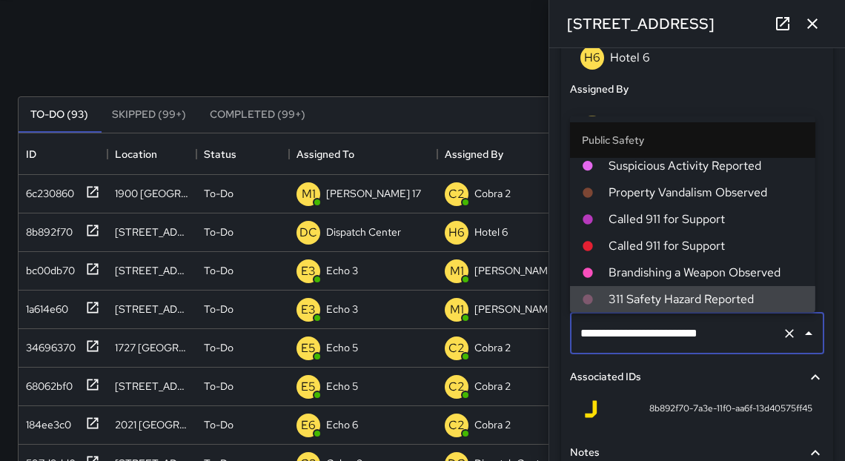
drag, startPoint x: 727, startPoint y: 335, endPoint x: 571, endPoint y: 327, distance: 156.5
click at [566, 327] on div "**********" at bounding box center [697, 234] width 272 height 602
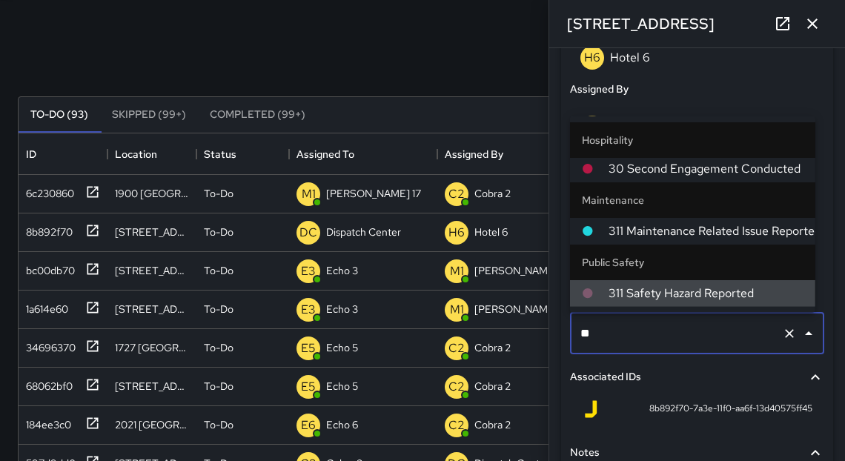
scroll to position [0, 0]
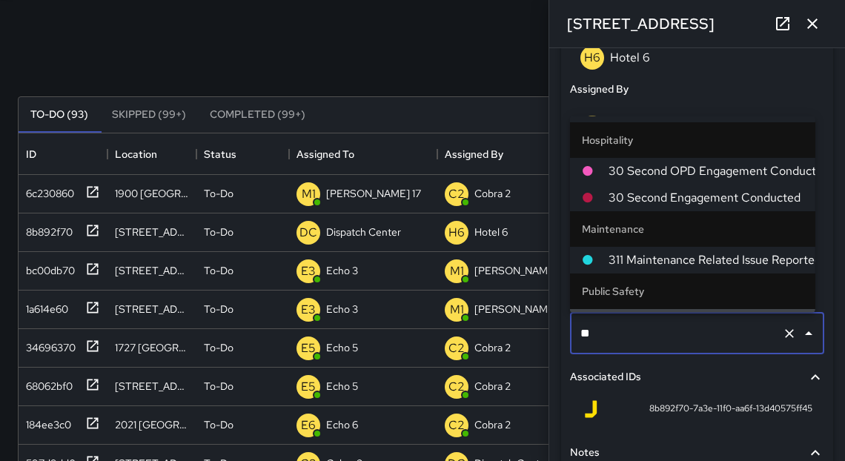
type input "***"
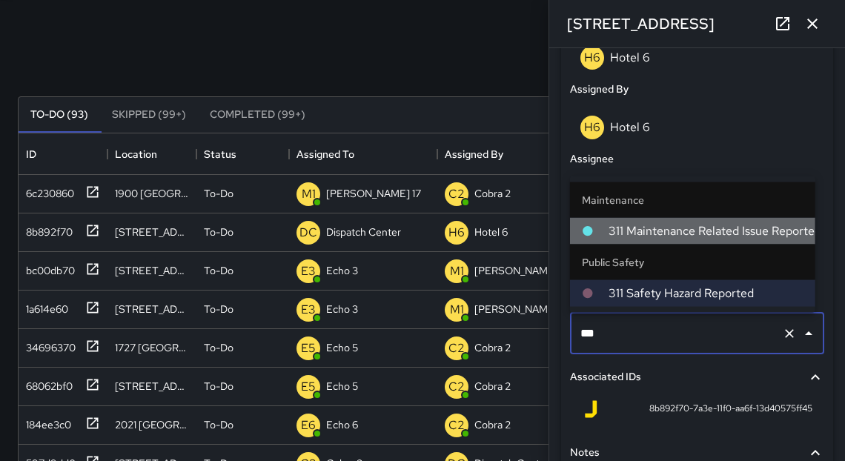
click at [682, 237] on span "311 Maintenance Related Issue Reported" at bounding box center [705, 231] width 195 height 18
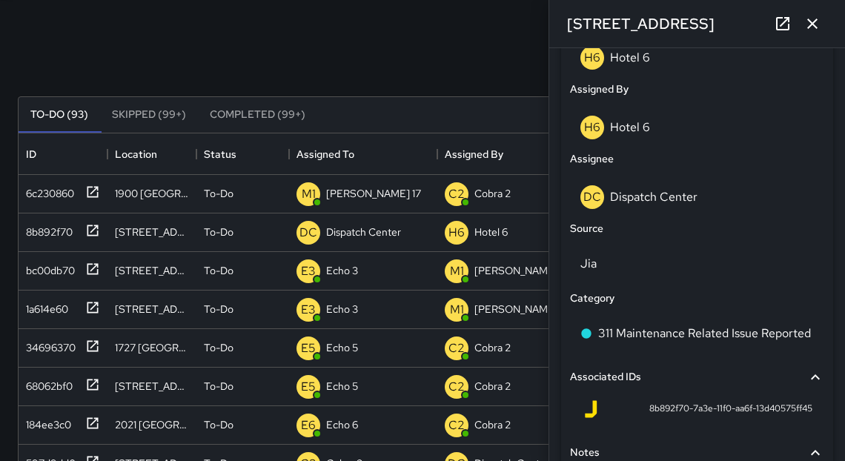
click at [807, 26] on icon "button" at bounding box center [812, 24] width 18 height 18
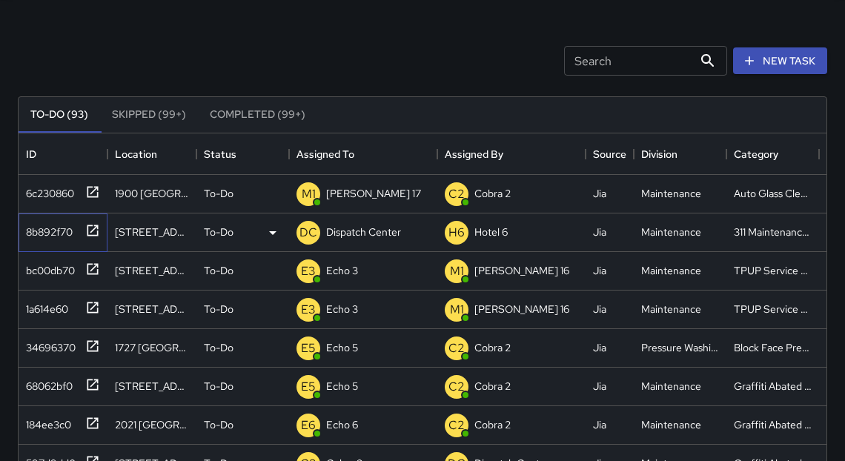
click at [95, 230] on icon at bounding box center [92, 230] width 15 height 15
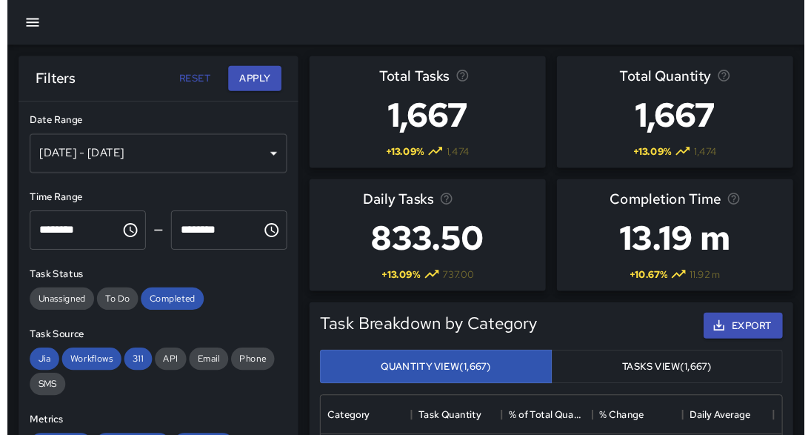
scroll to position [434, 480]
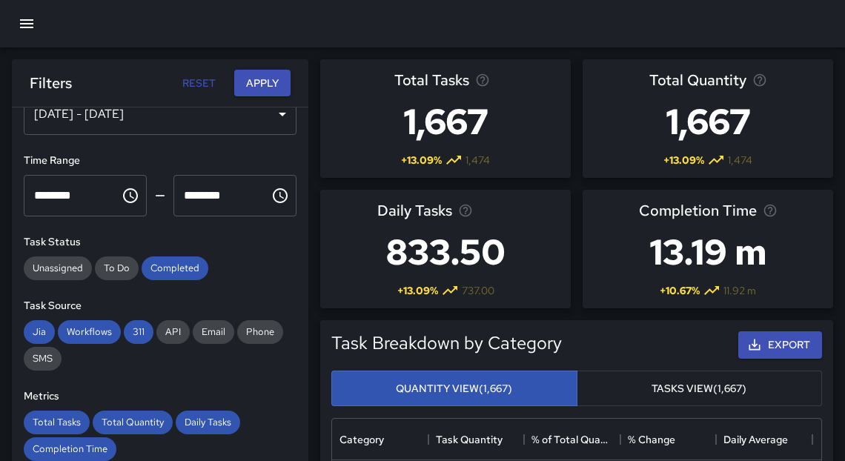
click at [16, 23] on button "button" at bounding box center [27, 24] width 36 height 36
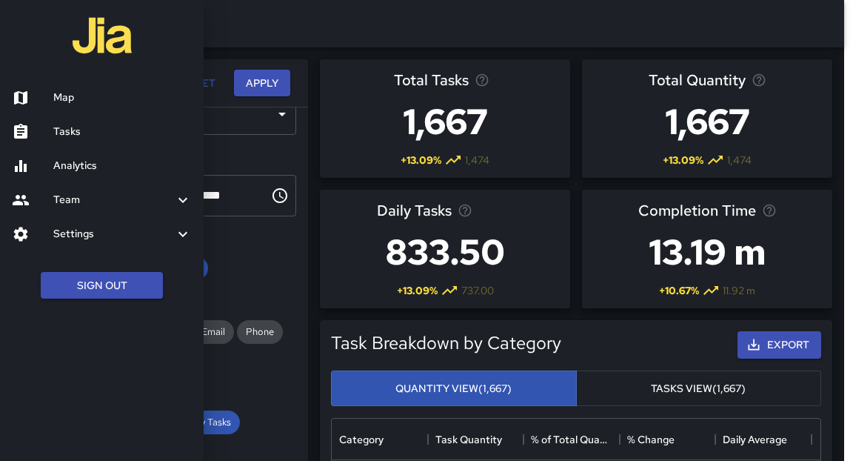
click at [73, 101] on h6 "Map" at bounding box center [122, 98] width 139 height 16
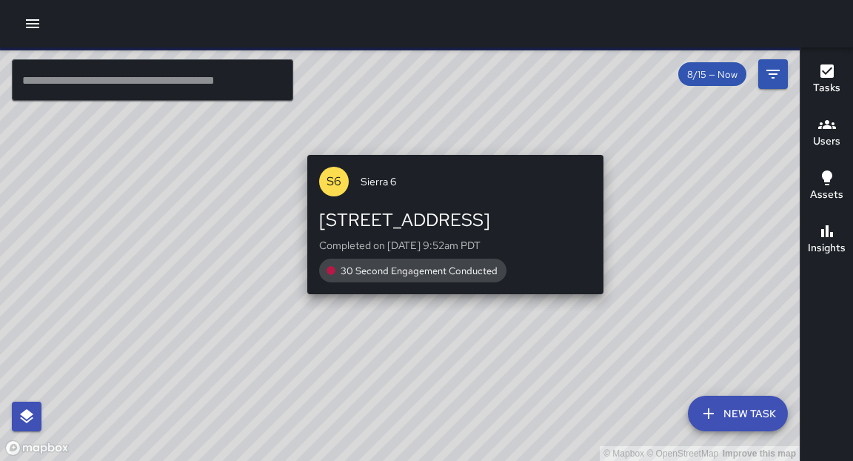
drag, startPoint x: 391, startPoint y: 263, endPoint x: 453, endPoint y: 144, distance: 134.2
click at [453, 144] on div "© Mapbox © OpenStreetMap Improve this map S6 Sierra 6 1700 Broadway Completed o…" at bounding box center [400, 253] width 800 height 413
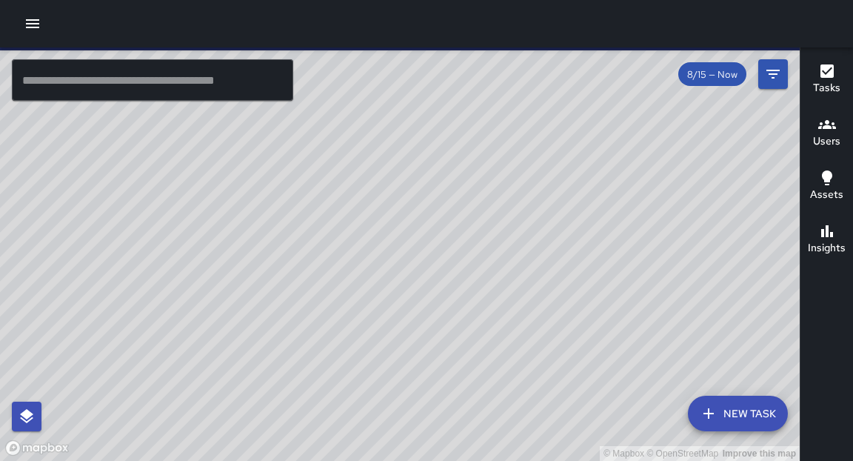
drag, startPoint x: 399, startPoint y: 242, endPoint x: 449, endPoint y: 193, distance: 69.2
click at [449, 193] on div "© Mapbox © OpenStreetMap Improve this map" at bounding box center [400, 253] width 800 height 413
drag, startPoint x: 357, startPoint y: 193, endPoint x: 370, endPoint y: 150, distance: 44.8
click at [370, 150] on div "© Mapbox © OpenStreetMap Improve this map" at bounding box center [400, 253] width 800 height 413
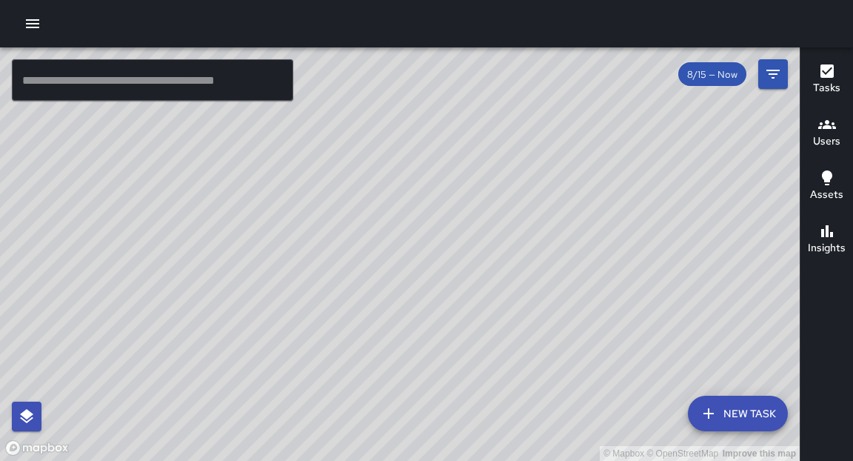
drag, startPoint x: 462, startPoint y: 177, endPoint x: 442, endPoint y: 264, distance: 89.7
click at [442, 264] on div "© Mapbox © OpenStreetMap Improve this map" at bounding box center [400, 253] width 800 height 413
drag, startPoint x: 559, startPoint y: 164, endPoint x: 539, endPoint y: 219, distance: 58.8
click at [539, 219] on div "© Mapbox © OpenStreetMap Improve this map" at bounding box center [400, 253] width 800 height 413
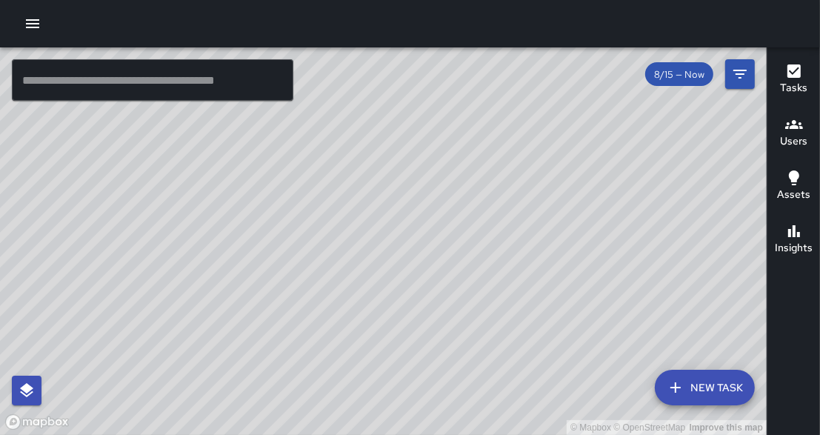
click at [27, 25] on icon "button" at bounding box center [33, 24] width 18 height 18
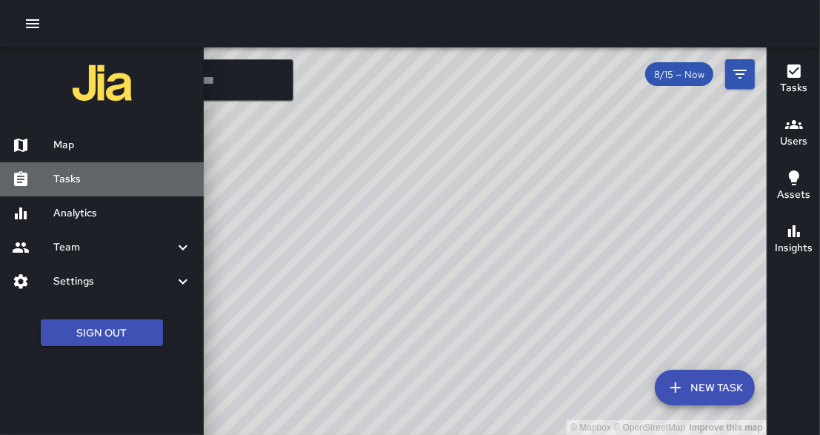
click at [88, 177] on h6 "Tasks" at bounding box center [122, 179] width 139 height 16
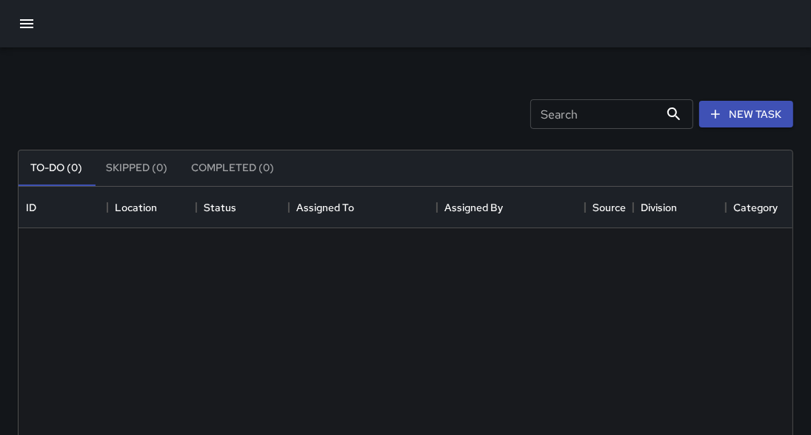
scroll to position [619, 765]
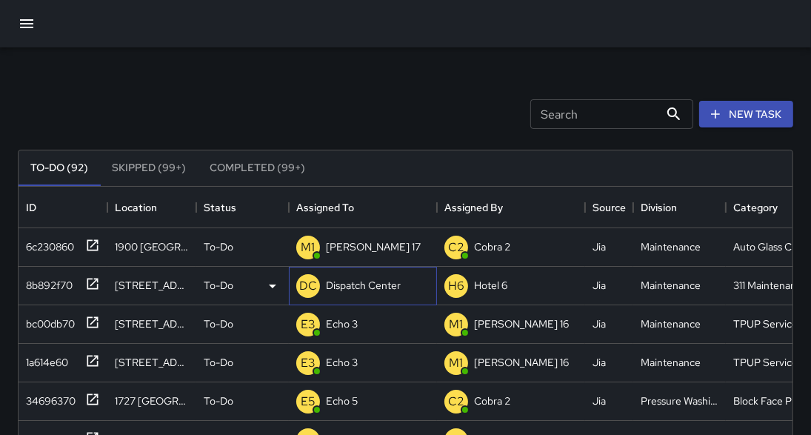
click at [389, 289] on p "Dispatch Center" at bounding box center [363, 285] width 75 height 15
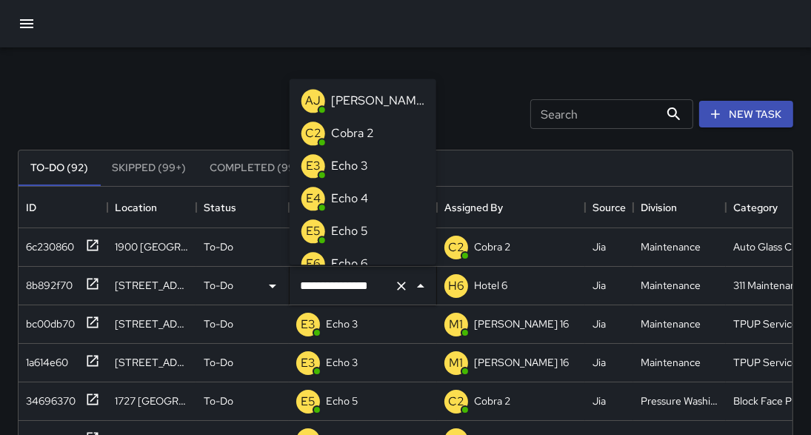
scroll to position [1059, 0]
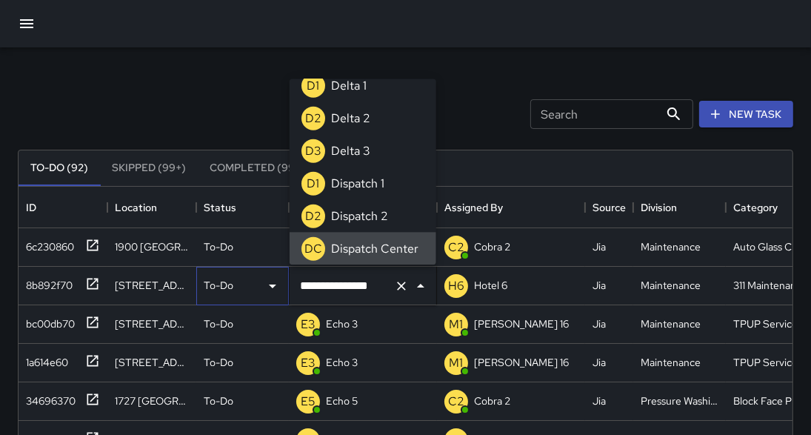
click at [224, 289] on p "To-Do" at bounding box center [219, 285] width 30 height 15
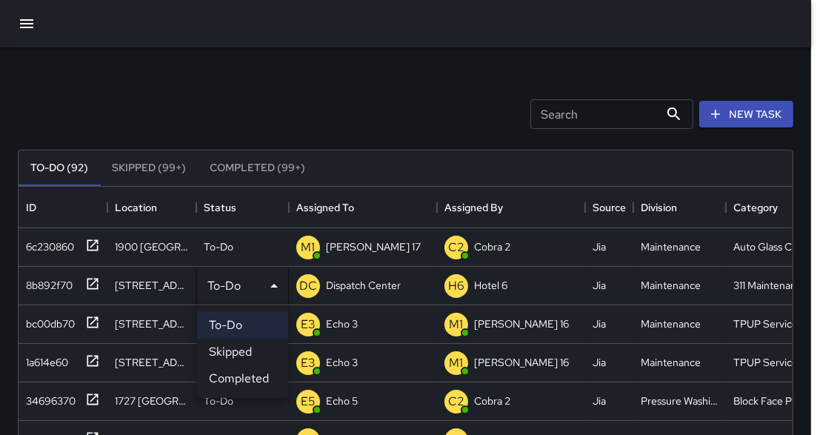
click at [254, 379] on li "Completed" at bounding box center [242, 378] width 91 height 27
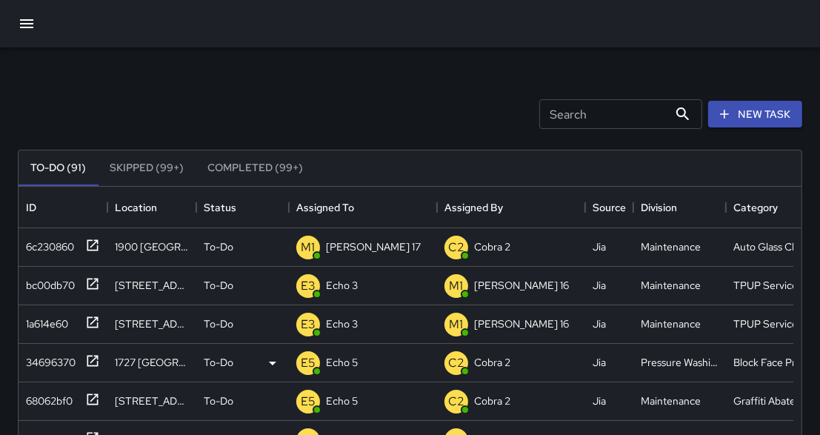
scroll to position [9, 10]
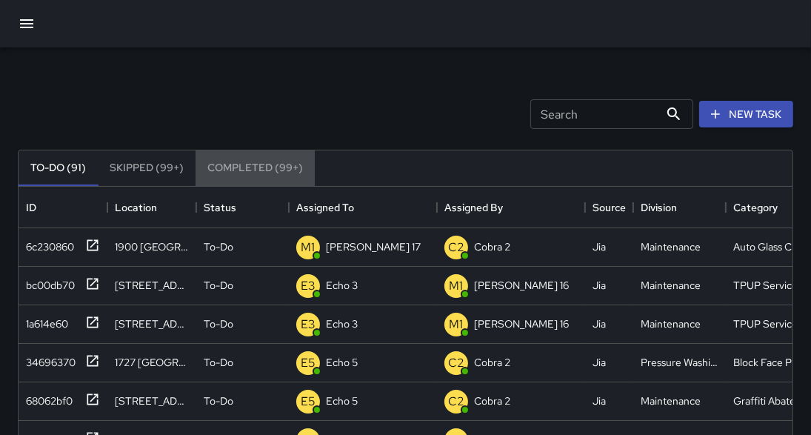
click at [222, 165] on button "Completed (99+)" at bounding box center [255, 168] width 119 height 36
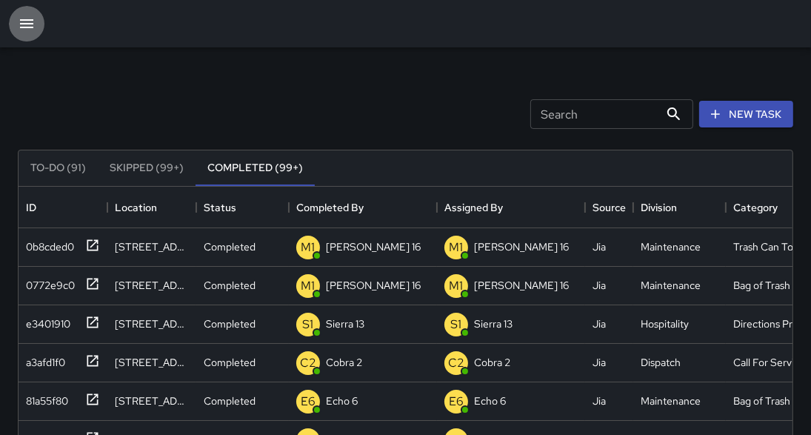
click at [27, 24] on icon "button" at bounding box center [27, 24] width 18 height 18
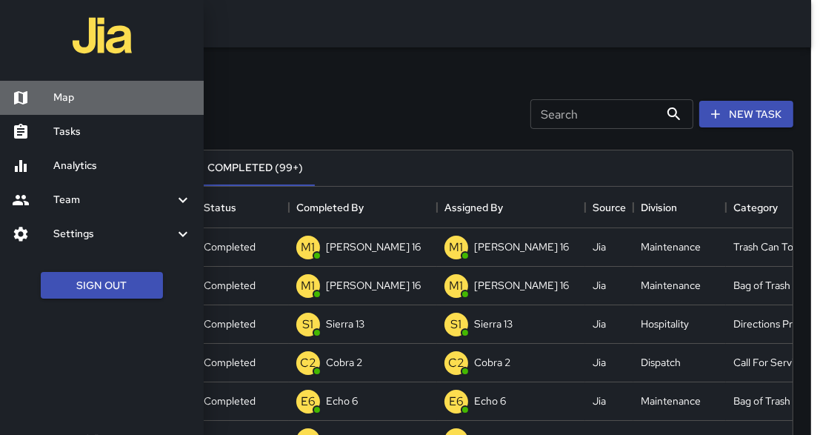
click at [79, 94] on h6 "Map" at bounding box center [122, 98] width 139 height 16
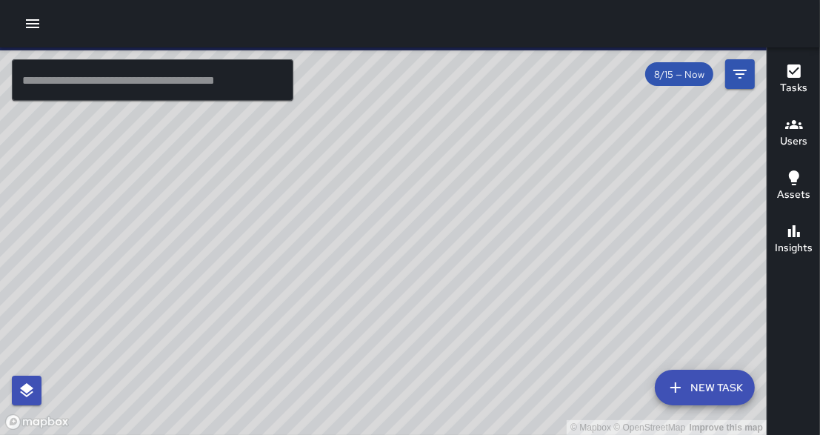
drag, startPoint x: 372, startPoint y: 249, endPoint x: 400, endPoint y: 183, distance: 71.7
click at [387, 197] on div "© Mapbox © OpenStreetMap Improve this map" at bounding box center [383, 240] width 767 height 387
